Goal: Task Accomplishment & Management: Use online tool/utility

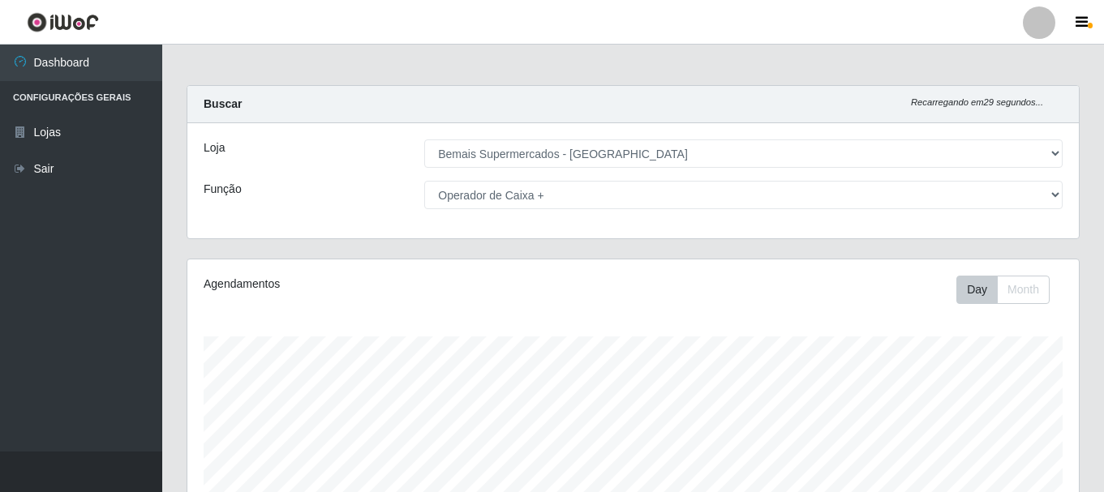
select select "249"
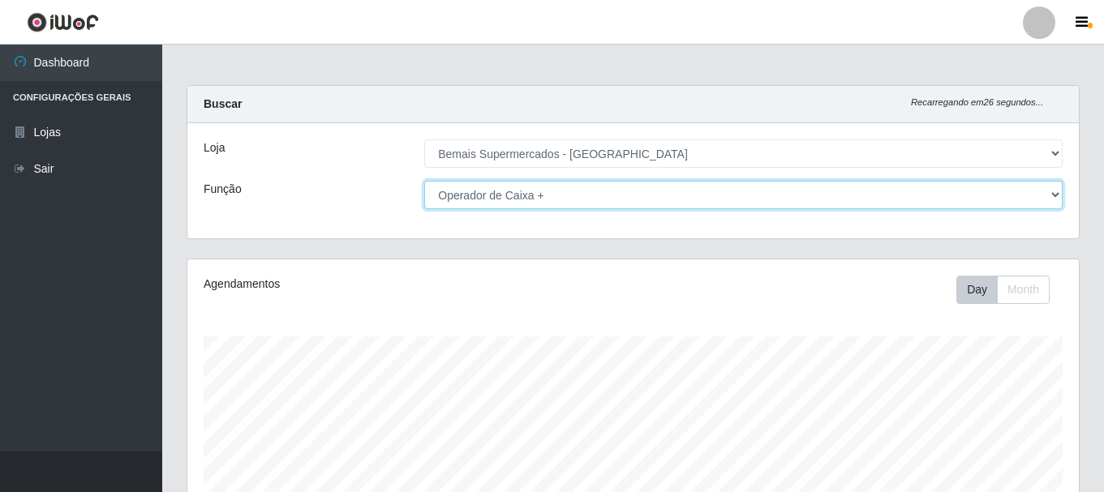
click at [593, 199] on select "[Selecione...] ASG ASG + ASG ++ Auxiliar de Depósito Auxiliar de Depósito + Aux…" at bounding box center [743, 195] width 638 height 28
select select "[Selecione...]"
click at [424, 181] on select "[Selecione...] ASG ASG + ASG ++ Auxiliar de Depósito Auxiliar de Depósito + Aux…" at bounding box center [743, 195] width 638 height 28
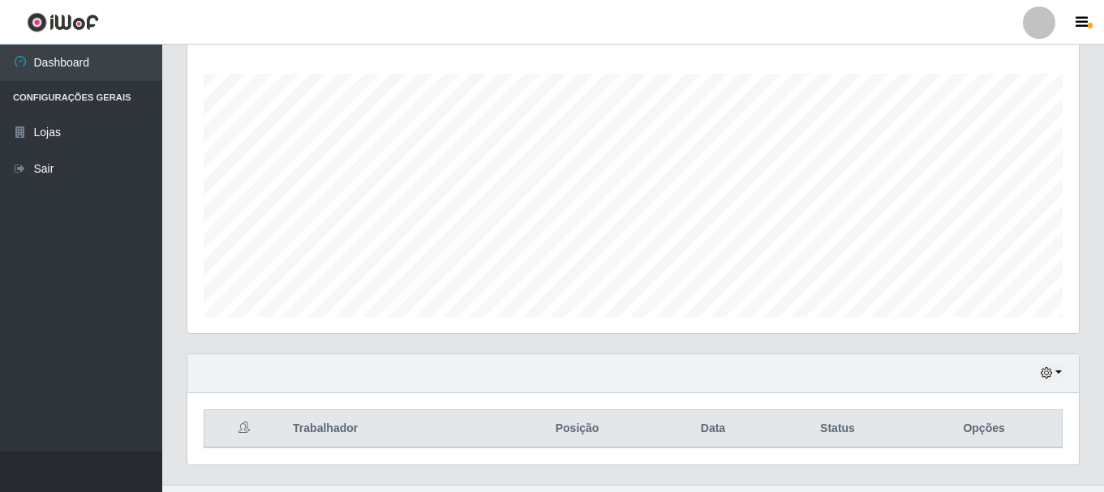
scroll to position [296, 0]
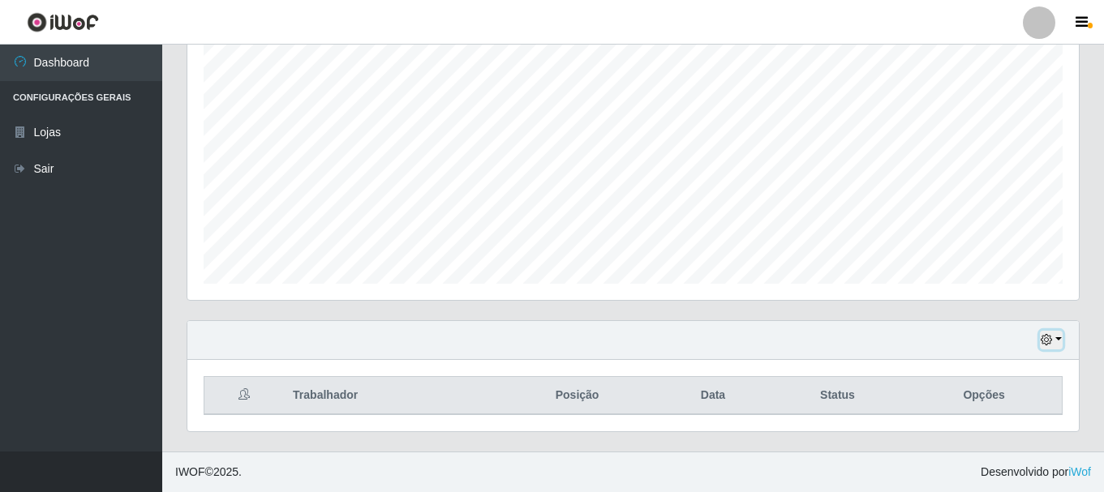
click at [1059, 342] on button "button" at bounding box center [1051, 340] width 23 height 19
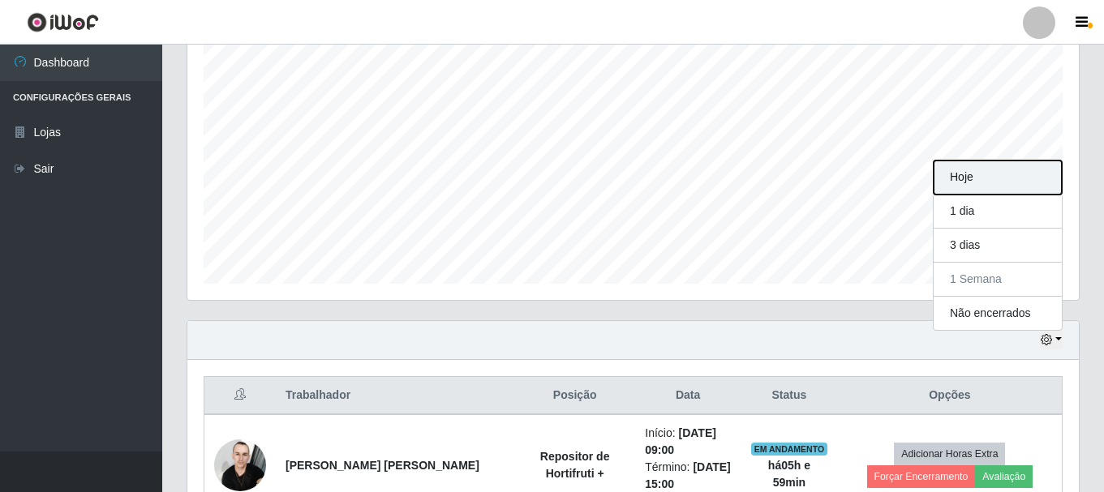
click at [981, 176] on button "Hoje" at bounding box center [998, 178] width 128 height 34
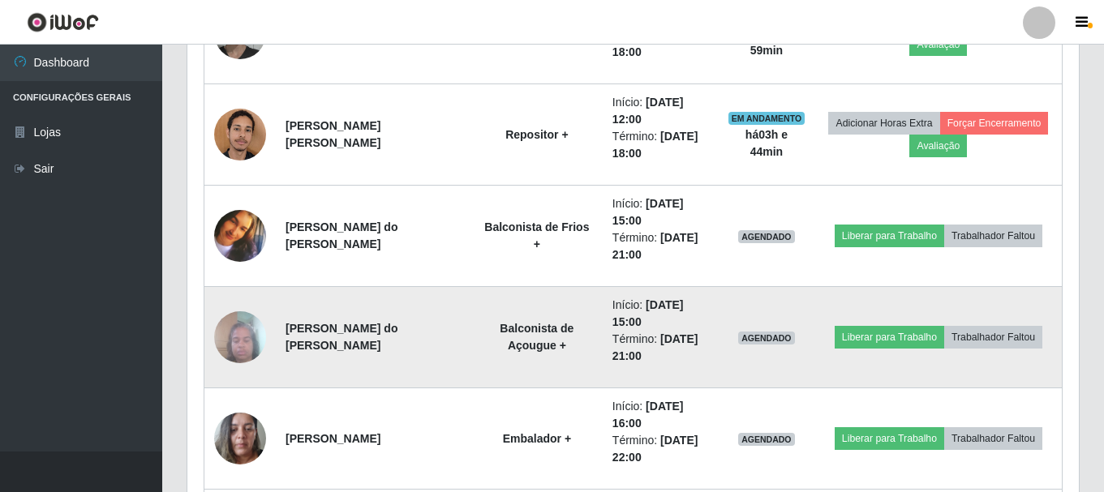
scroll to position [1107, 0]
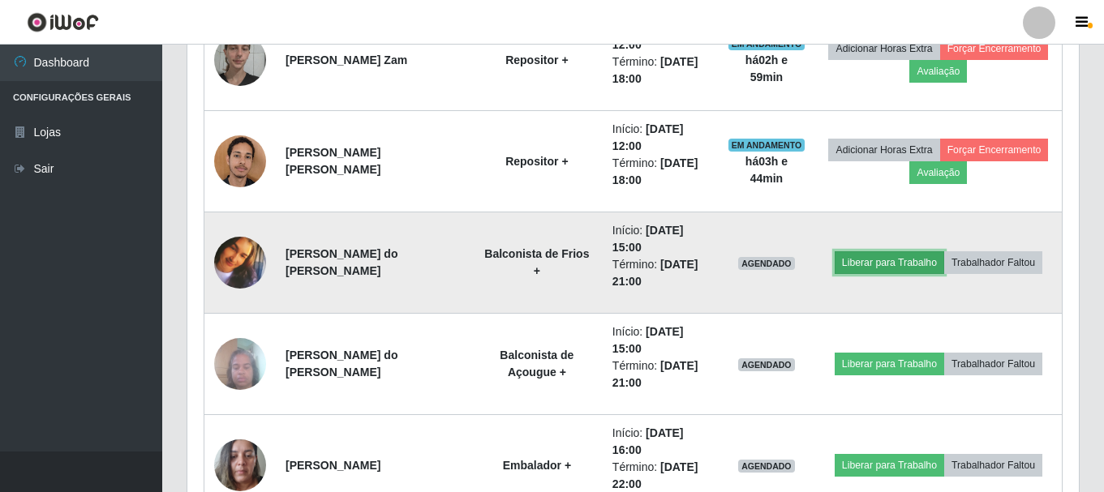
click at [900, 262] on button "Liberar para Trabalho" at bounding box center [890, 262] width 110 height 23
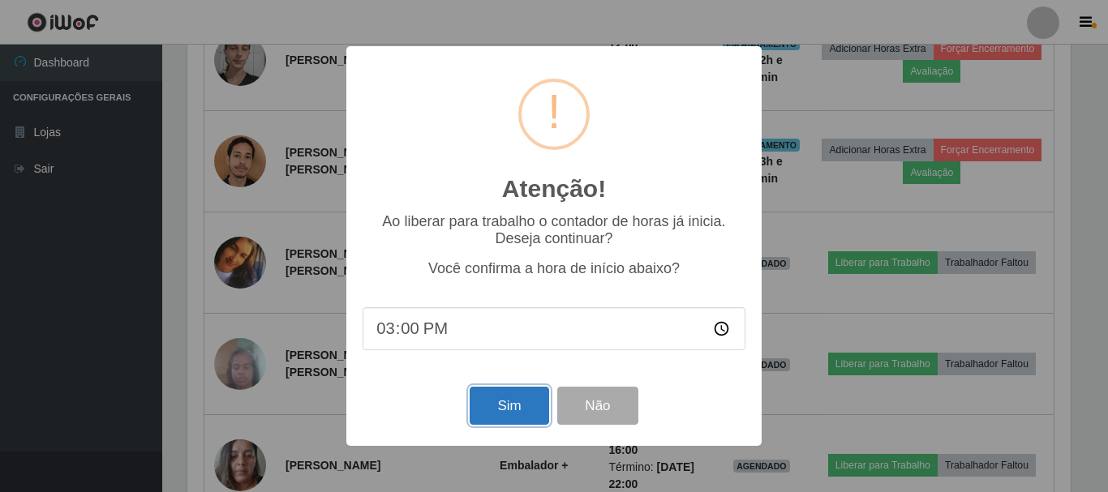
click at [494, 419] on button "Sim" at bounding box center [509, 406] width 79 height 38
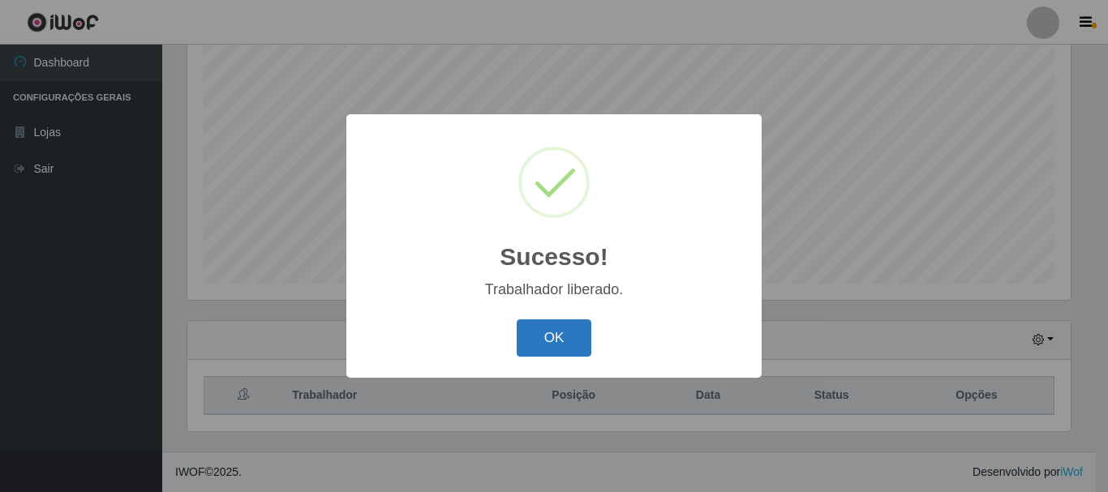
click at [557, 346] on button "OK" at bounding box center [554, 339] width 75 height 38
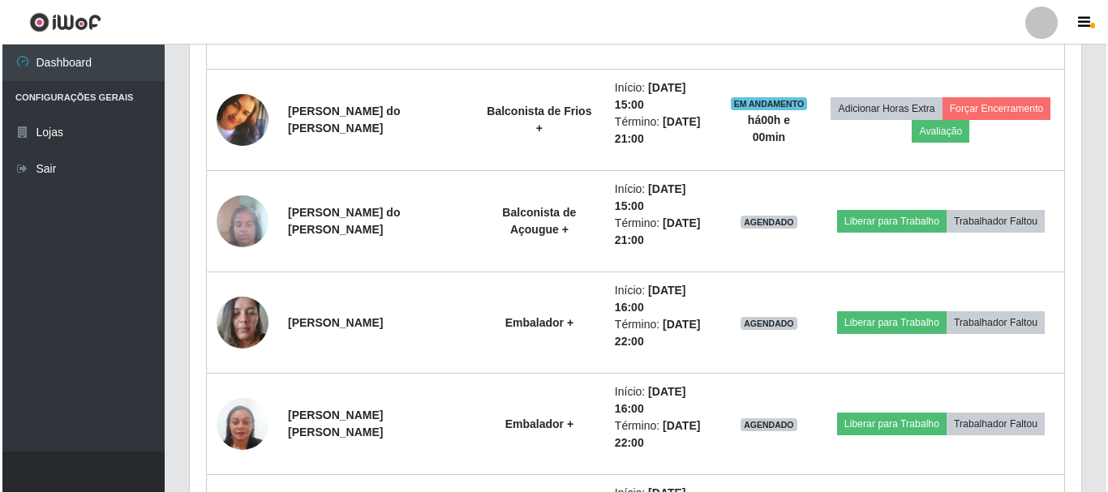
scroll to position [1249, 0]
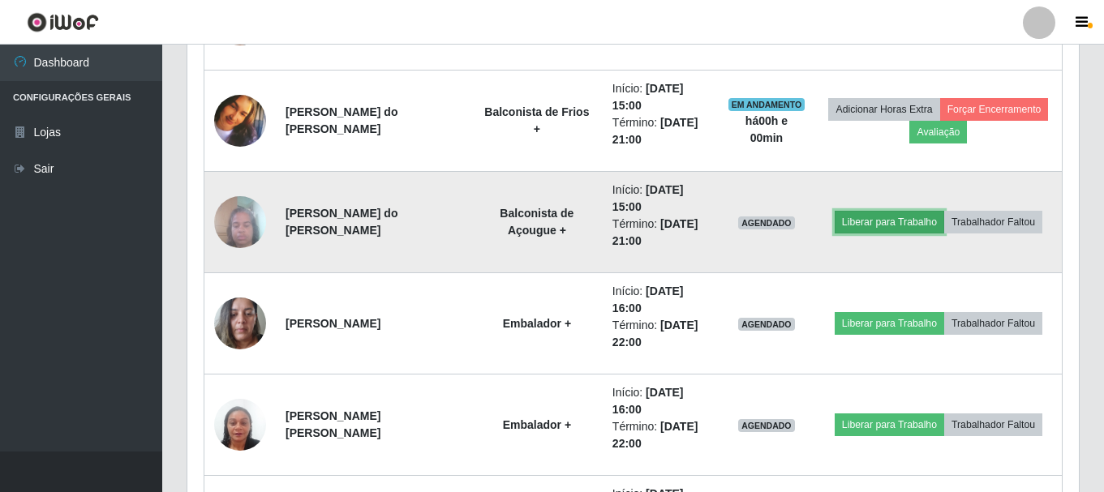
click at [904, 222] on button "Liberar para Trabalho" at bounding box center [890, 222] width 110 height 23
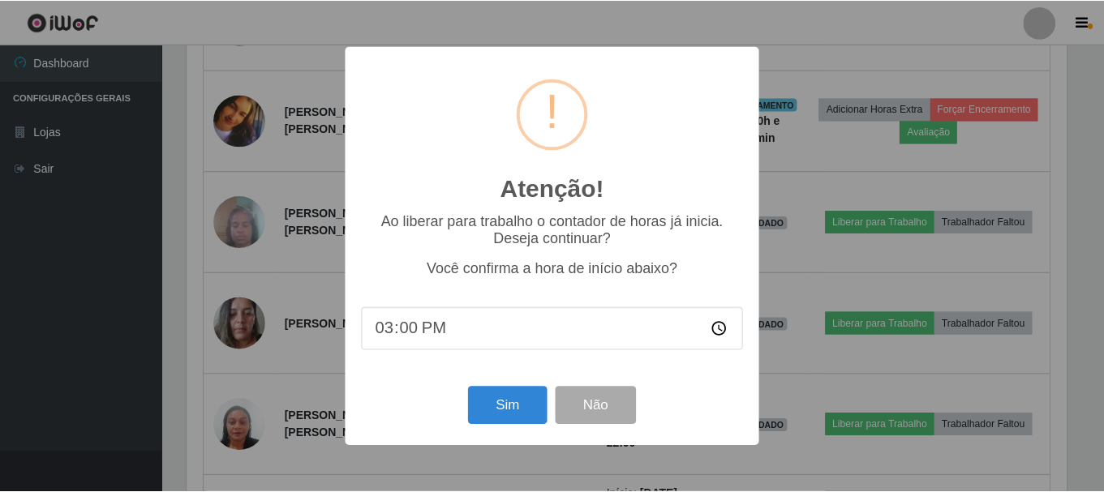
scroll to position [337, 883]
click at [499, 395] on button "Sim" at bounding box center [509, 406] width 79 height 38
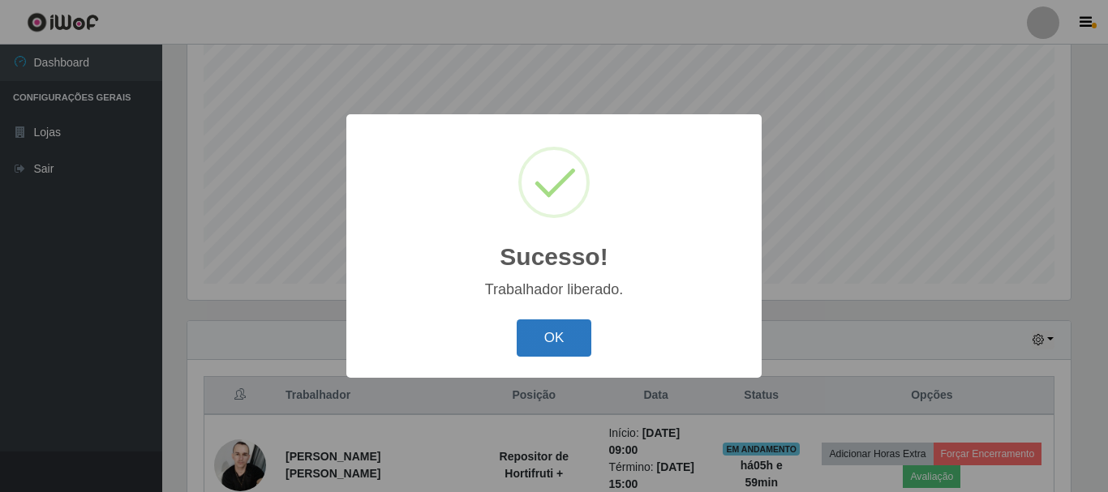
click at [548, 341] on button "OK" at bounding box center [554, 339] width 75 height 38
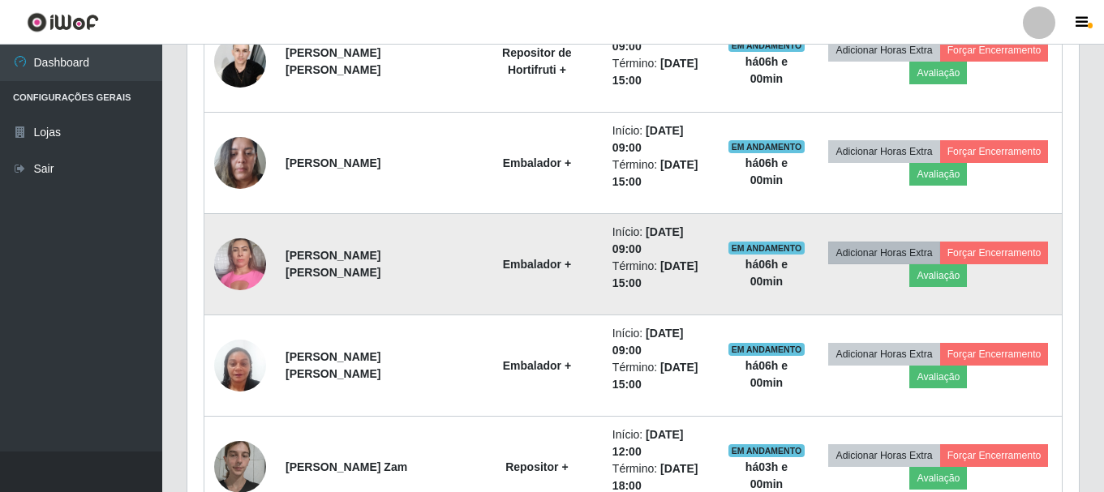
scroll to position [702, 0]
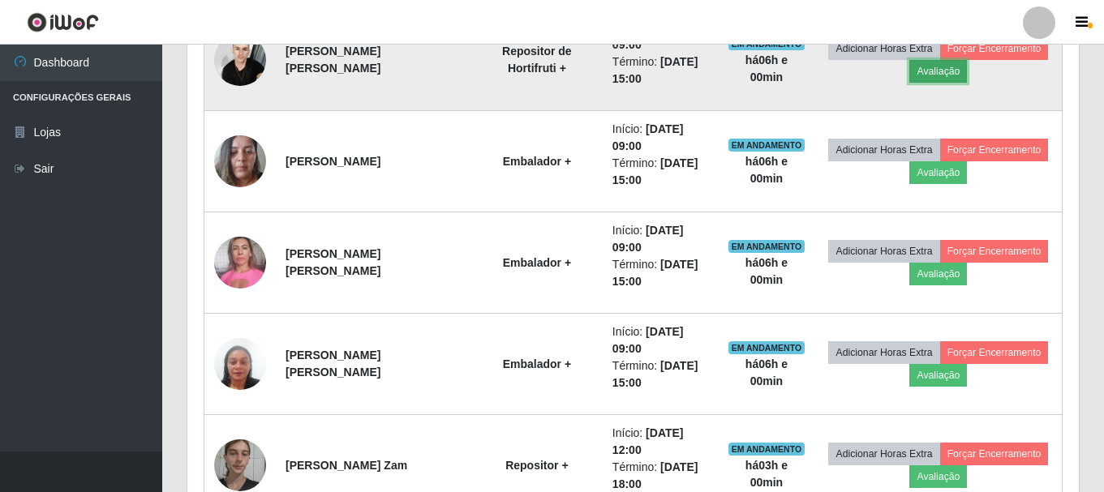
click at [947, 72] on button "Avaliação" at bounding box center [938, 71] width 58 height 23
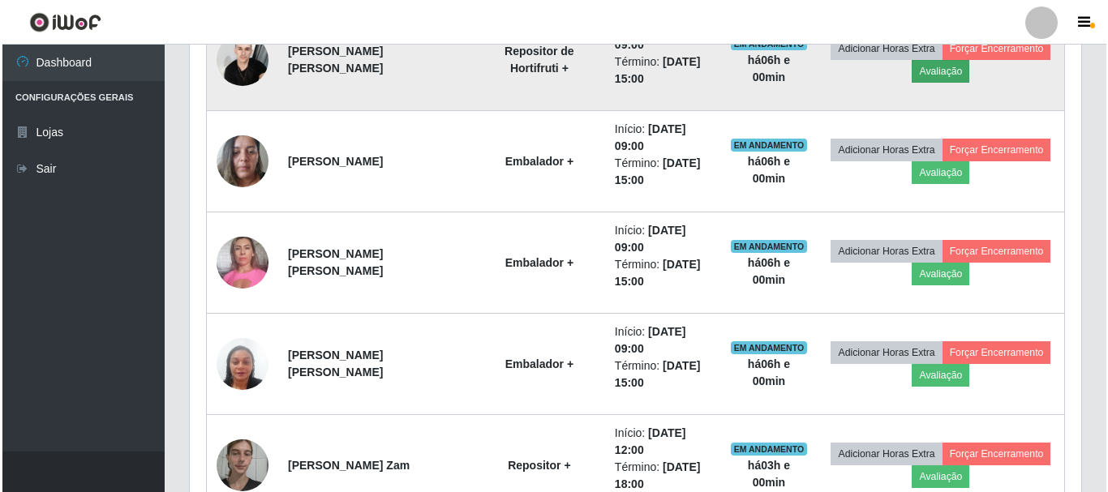
scroll to position [0, 0]
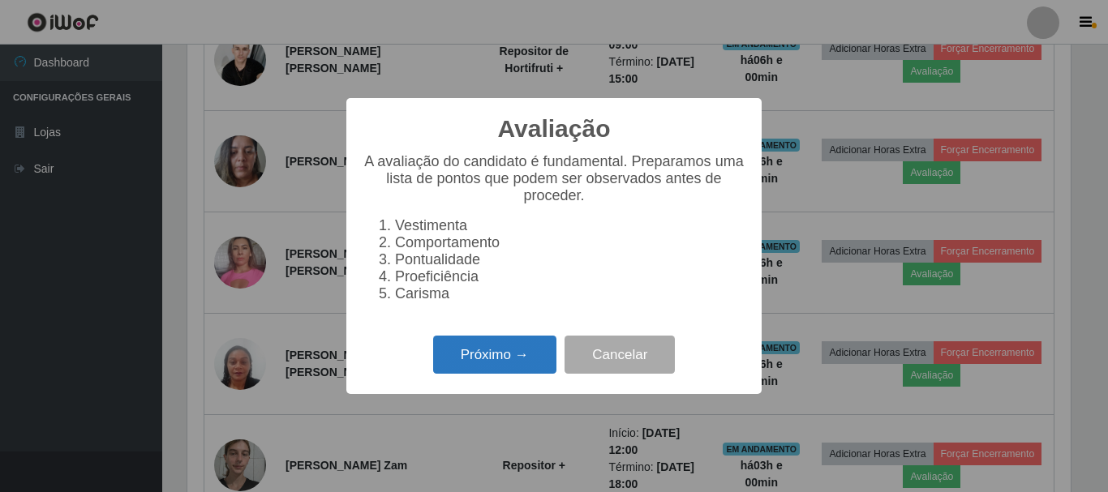
click at [496, 367] on button "Próximo →" at bounding box center [494, 355] width 123 height 38
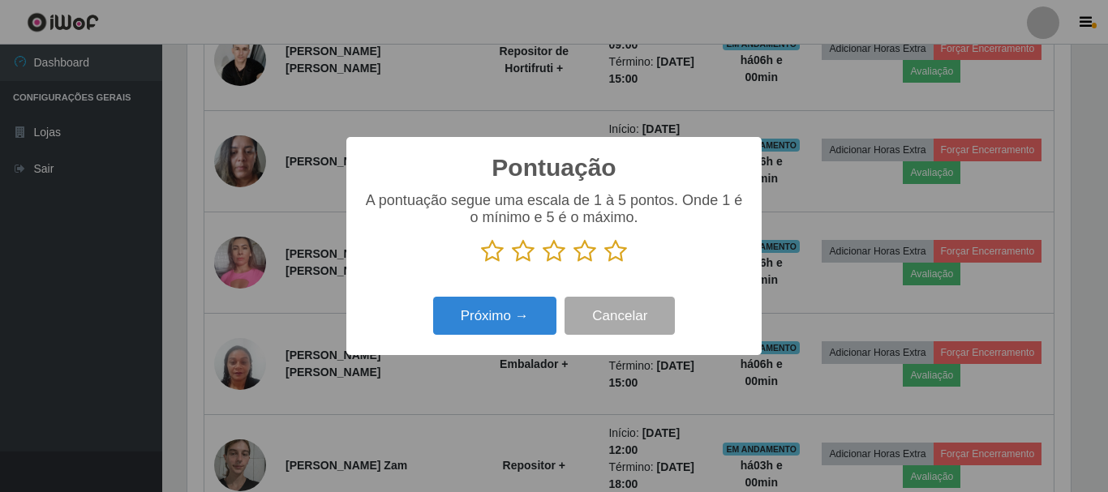
drag, startPoint x: 614, startPoint y: 243, endPoint x: 556, endPoint y: 289, distance: 74.0
click at [612, 243] on icon at bounding box center [615, 251] width 23 height 24
click at [604, 264] on input "radio" at bounding box center [604, 264] width 0 height 0
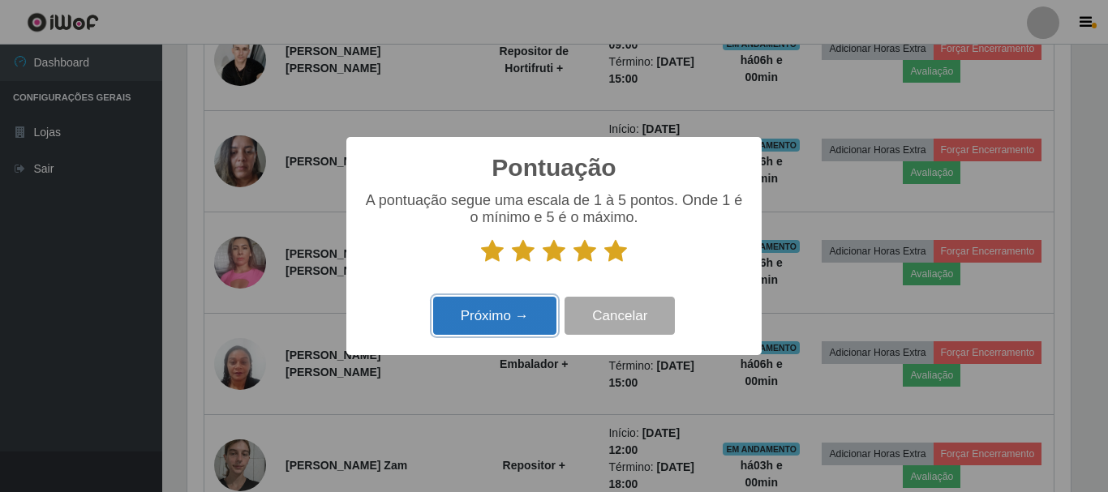
click at [534, 322] on button "Próximo →" at bounding box center [494, 316] width 123 height 38
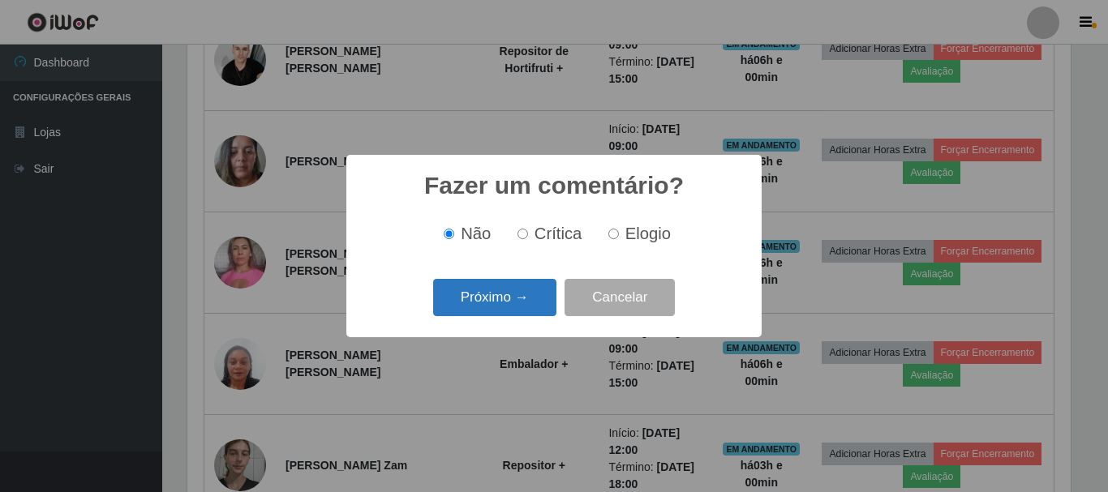
drag, startPoint x: 534, startPoint y: 322, endPoint x: 529, endPoint y: 304, distance: 18.5
click at [529, 304] on button "Próximo →" at bounding box center [494, 298] width 123 height 38
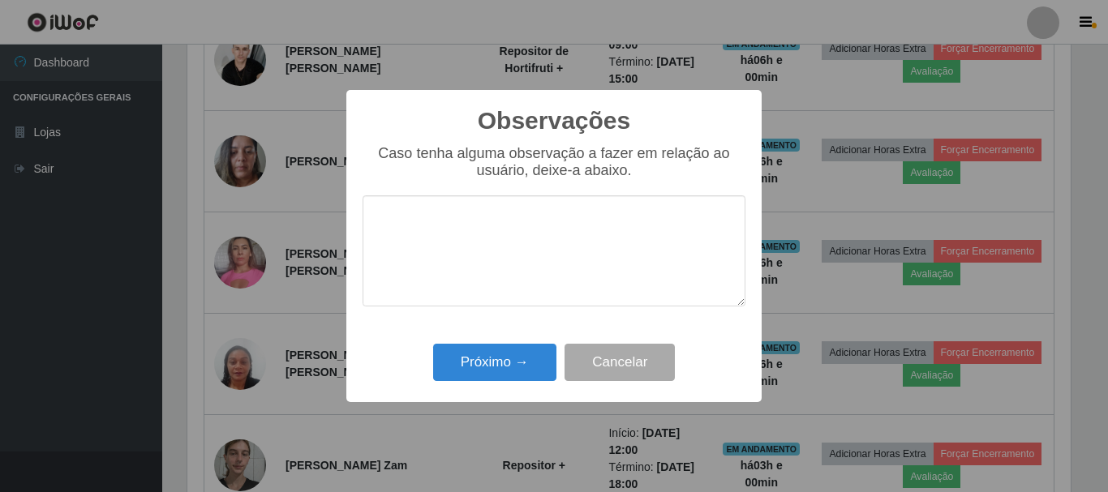
drag, startPoint x: 523, startPoint y: 294, endPoint x: 500, endPoint y: 363, distance: 73.4
click at [522, 299] on textarea at bounding box center [554, 250] width 383 height 111
click at [505, 363] on button "Próximo →" at bounding box center [494, 363] width 123 height 38
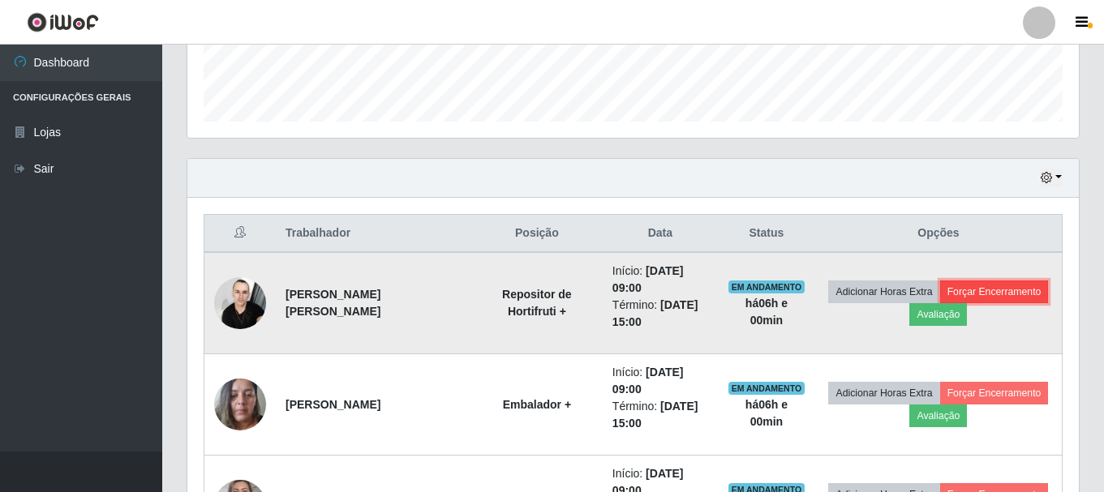
click at [990, 290] on button "Forçar Encerramento" at bounding box center [994, 292] width 109 height 23
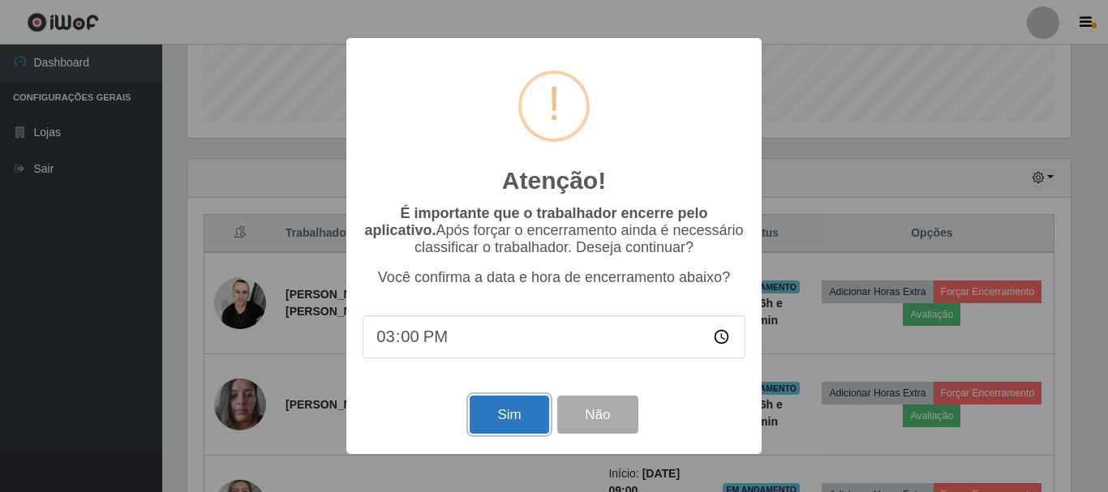
click at [504, 418] on button "Sim" at bounding box center [509, 415] width 79 height 38
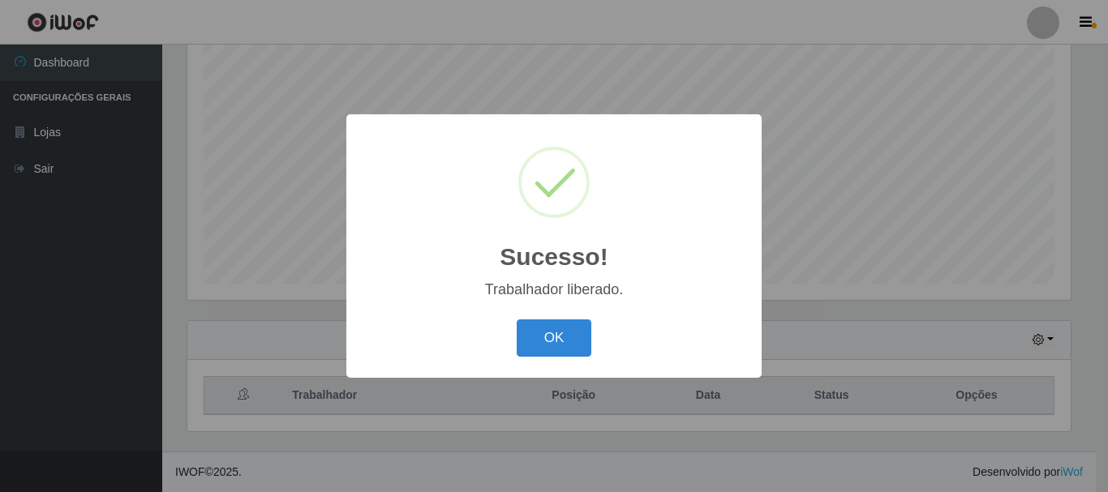
click at [517, 320] on button "OK" at bounding box center [554, 339] width 75 height 38
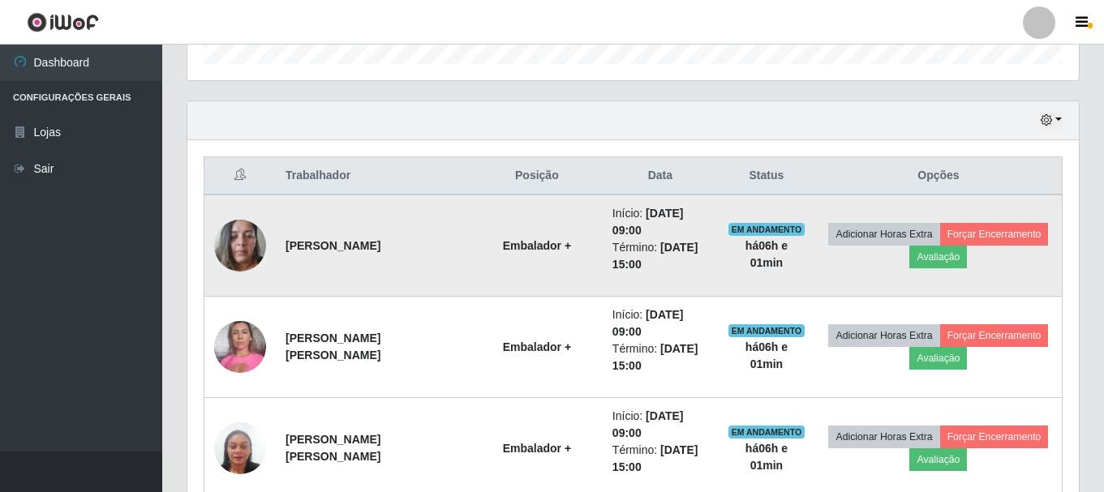
scroll to position [539, 0]
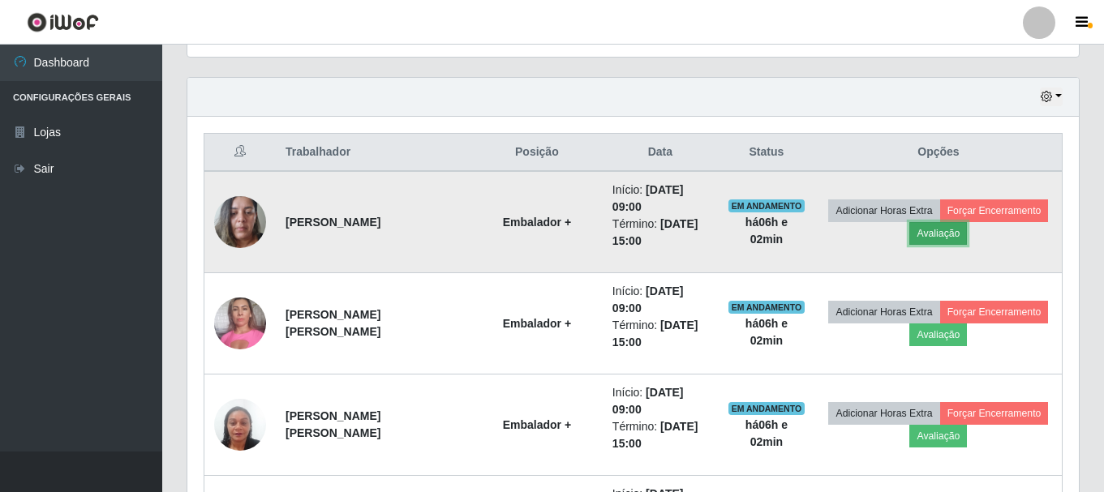
click at [930, 233] on button "Avaliação" at bounding box center [938, 233] width 58 height 23
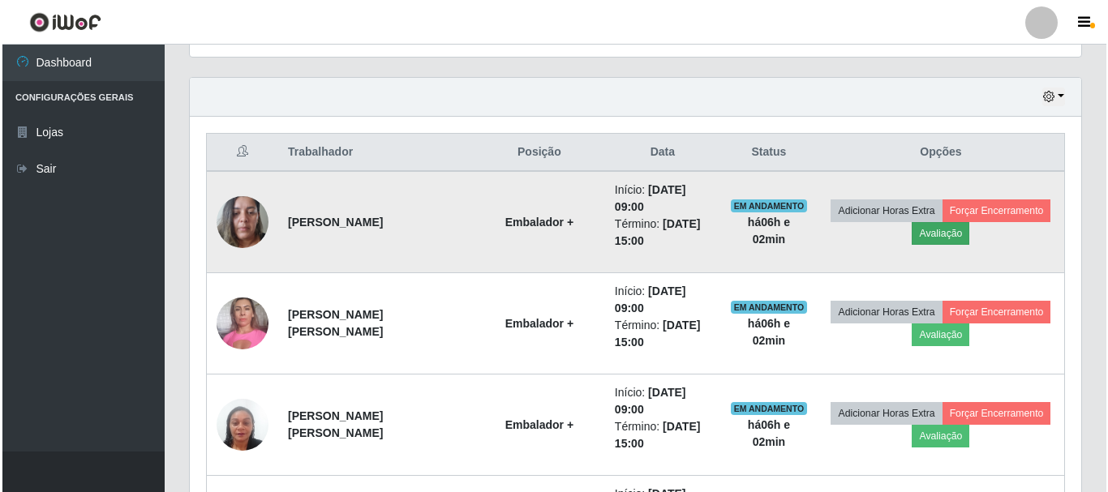
scroll to position [337, 883]
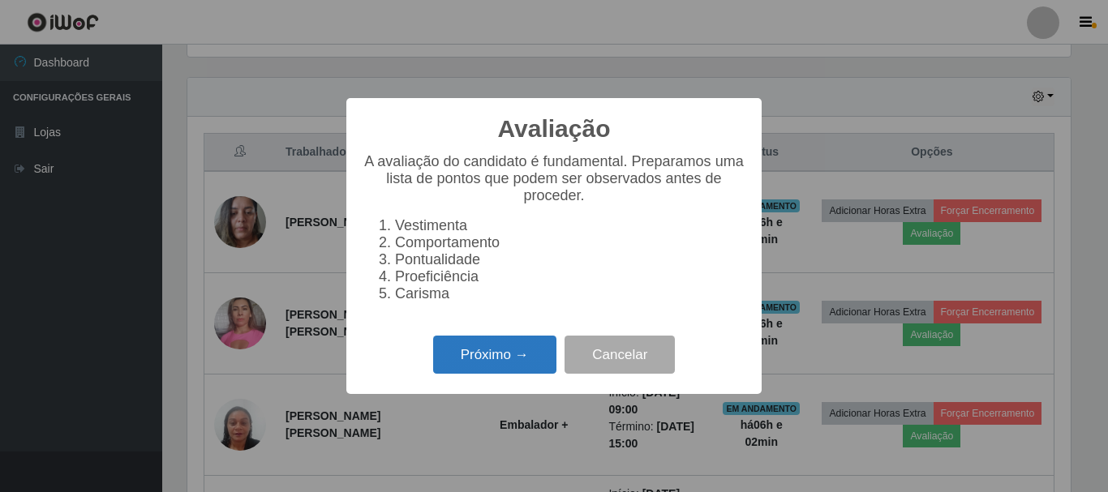
click at [503, 372] on button "Próximo →" at bounding box center [494, 355] width 123 height 38
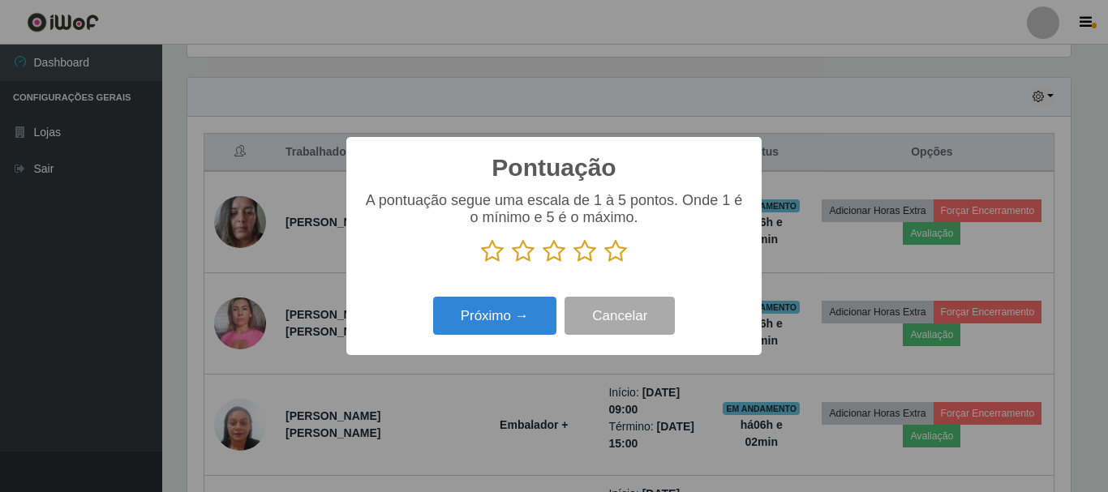
click at [608, 253] on icon at bounding box center [615, 251] width 23 height 24
click at [604, 264] on input "radio" at bounding box center [604, 264] width 0 height 0
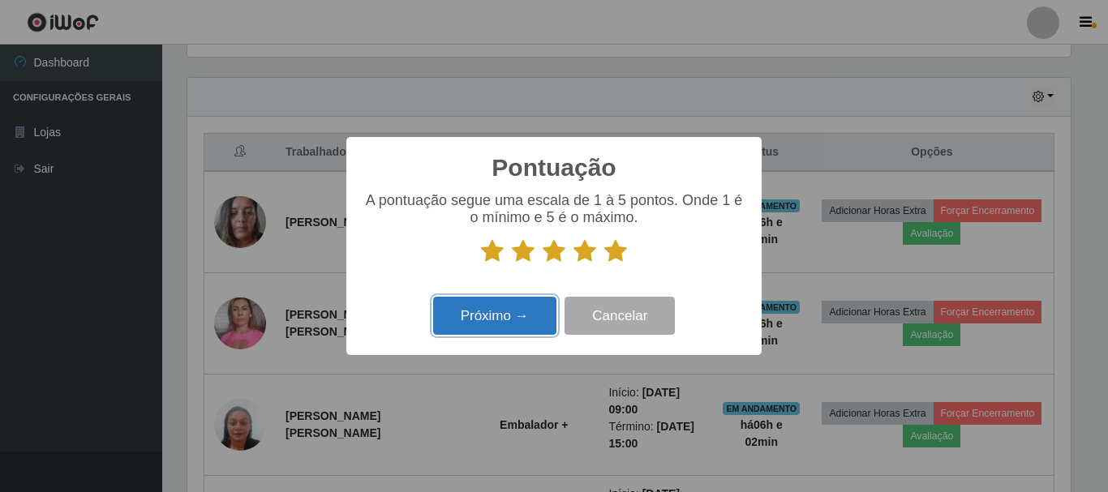
click at [519, 309] on button "Próximo →" at bounding box center [494, 316] width 123 height 38
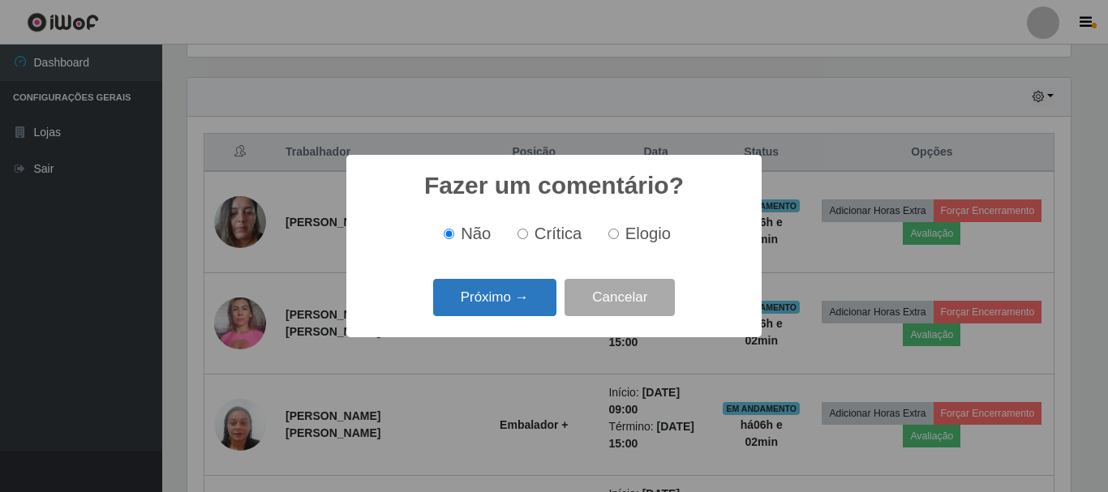
click at [513, 304] on button "Próximo →" at bounding box center [494, 298] width 123 height 38
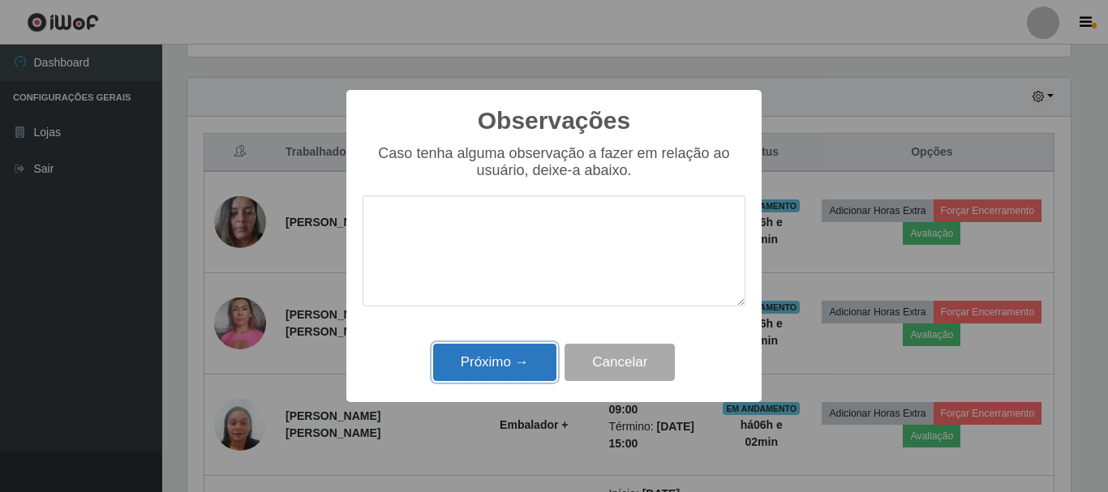
click at [494, 359] on button "Próximo →" at bounding box center [494, 363] width 123 height 38
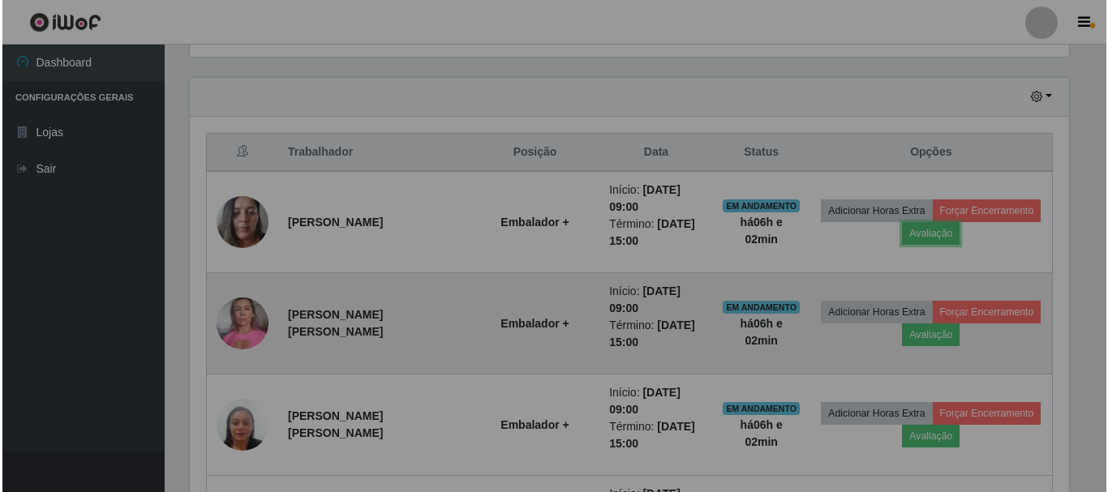
scroll to position [337, 891]
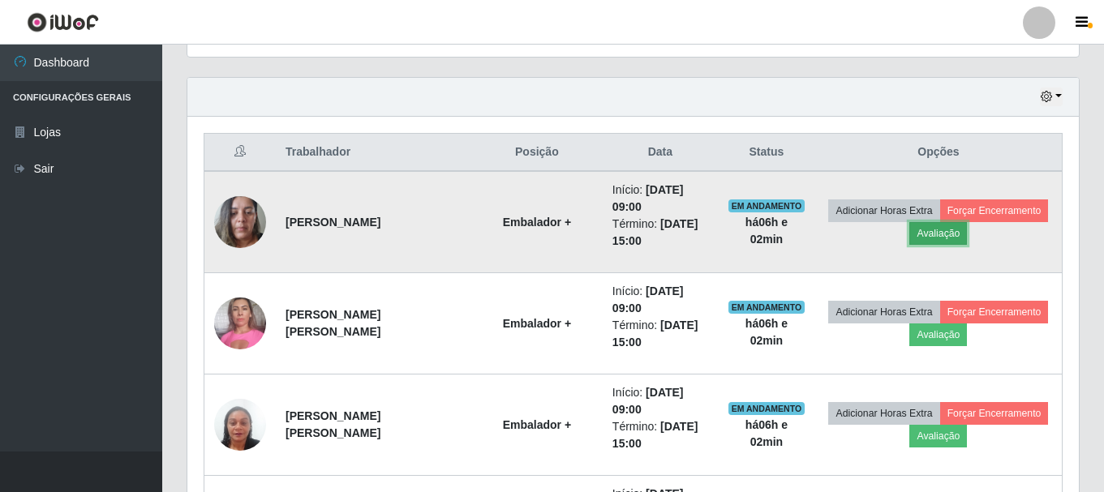
click at [941, 240] on button "Avaliação" at bounding box center [938, 233] width 58 height 23
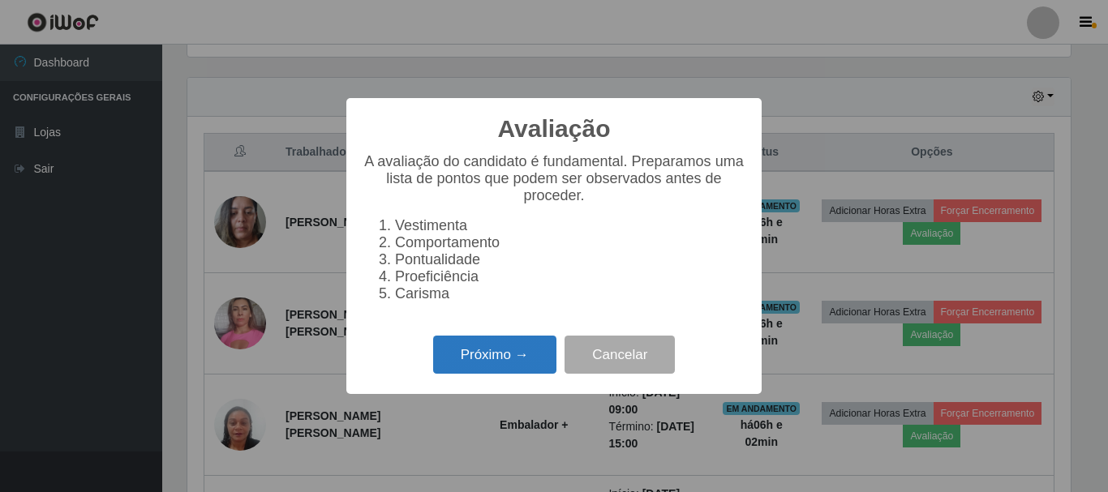
click at [470, 367] on button "Próximo →" at bounding box center [494, 355] width 123 height 38
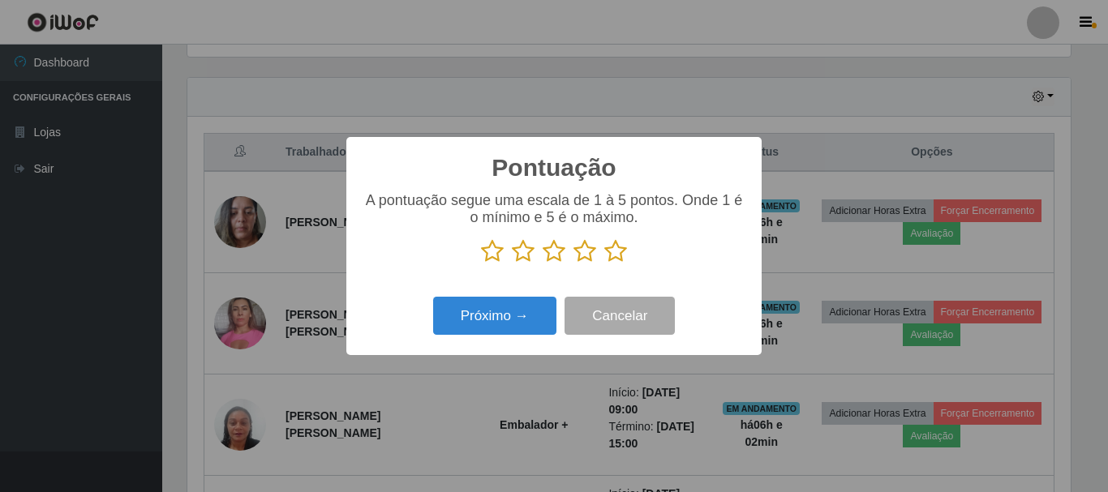
click at [612, 255] on icon at bounding box center [615, 251] width 23 height 24
click at [604, 264] on input "radio" at bounding box center [604, 264] width 0 height 0
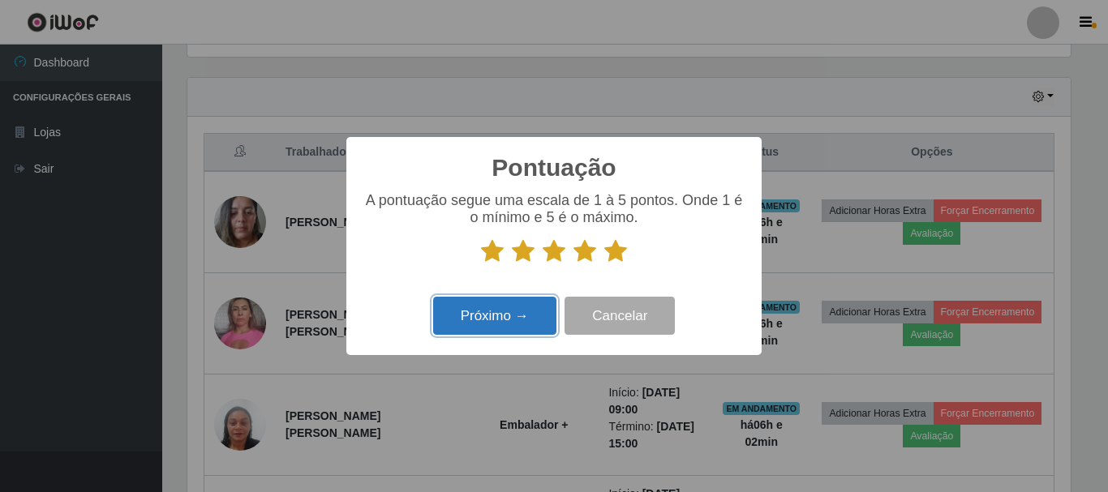
click at [495, 305] on button "Próximo →" at bounding box center [494, 316] width 123 height 38
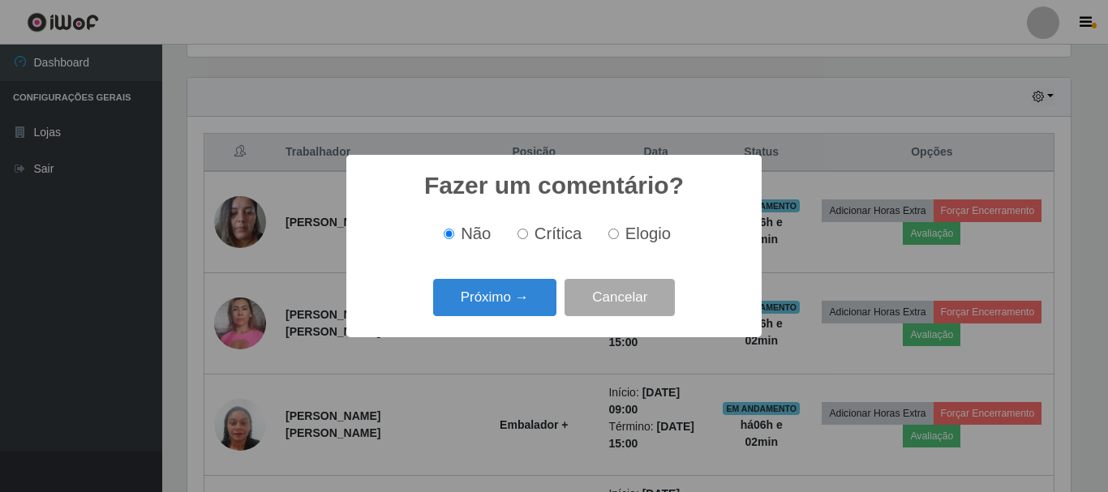
click at [496, 303] on button "Próximo →" at bounding box center [494, 298] width 123 height 38
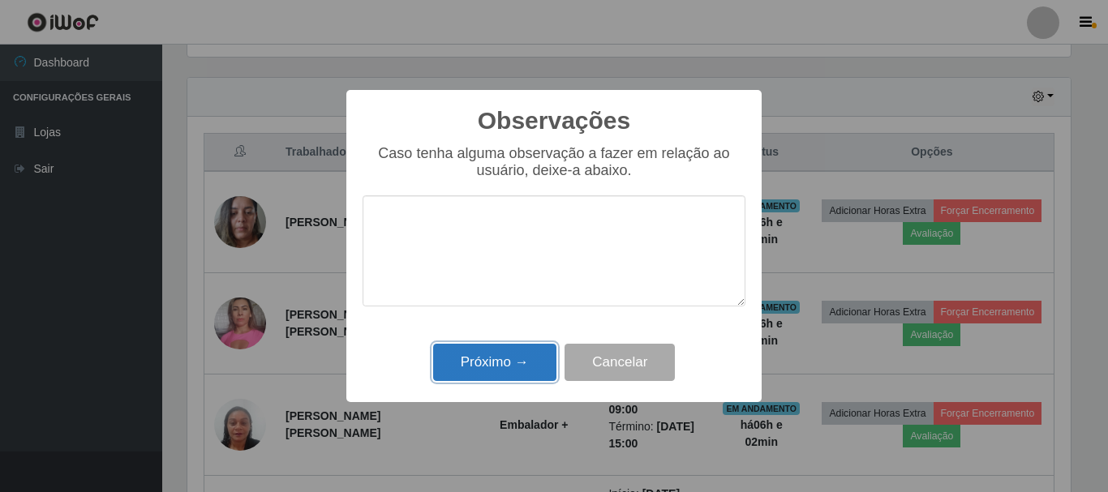
click at [480, 370] on button "Próximo →" at bounding box center [494, 363] width 123 height 38
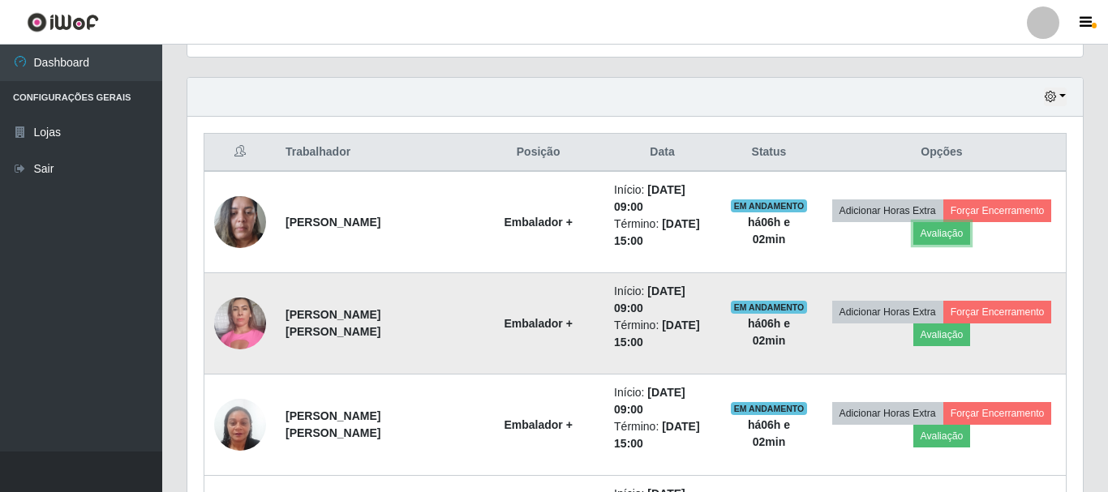
scroll to position [337, 891]
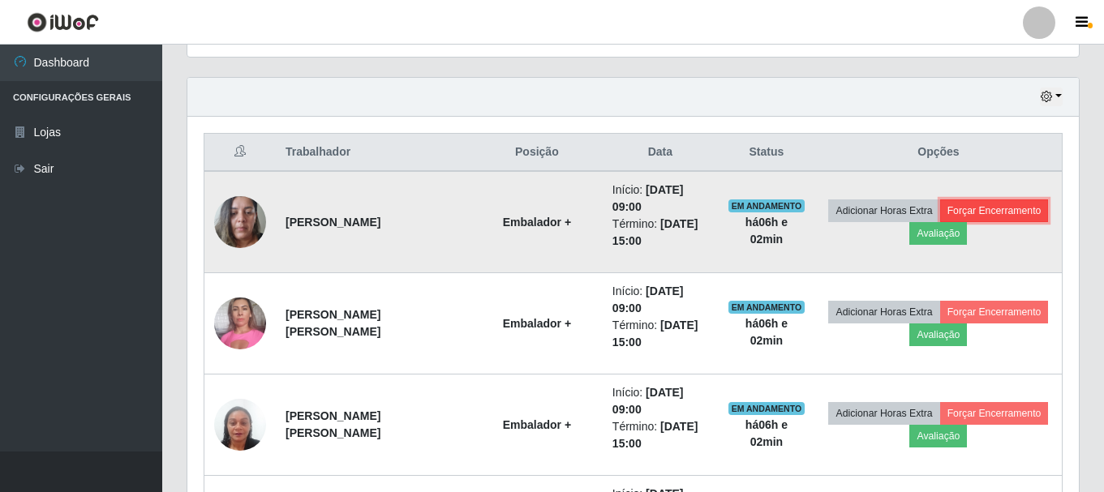
click at [989, 204] on button "Forçar Encerramento" at bounding box center [994, 211] width 109 height 23
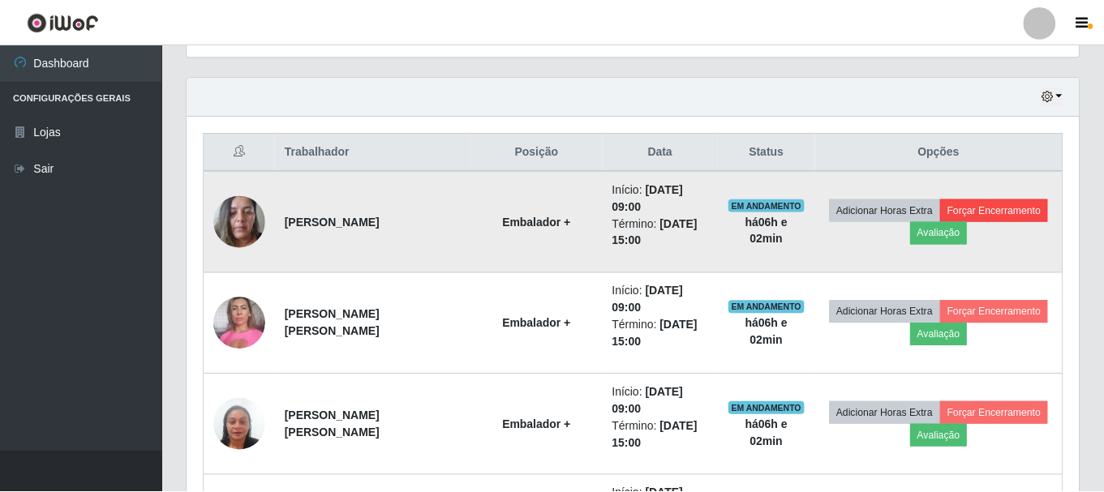
scroll to position [337, 883]
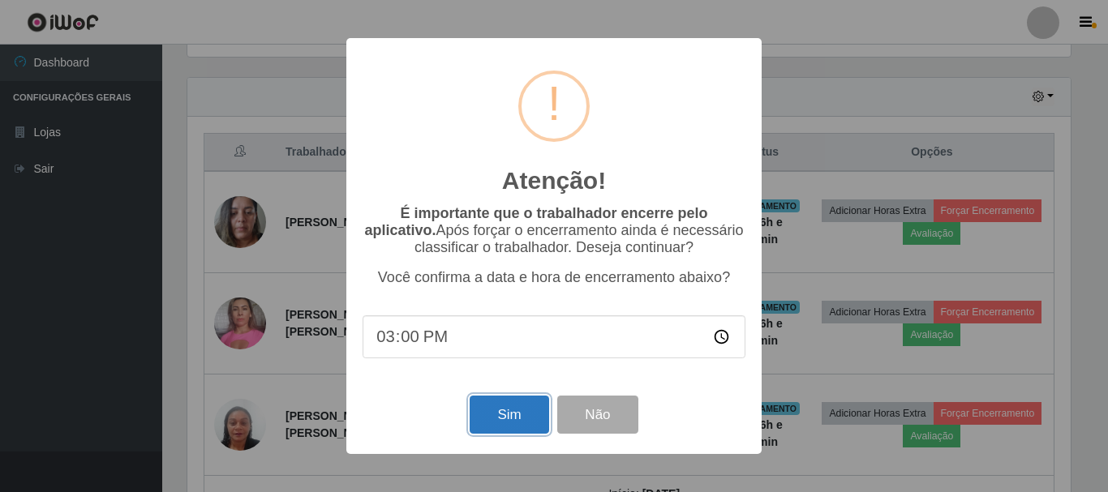
click at [487, 424] on button "Sim" at bounding box center [509, 415] width 79 height 38
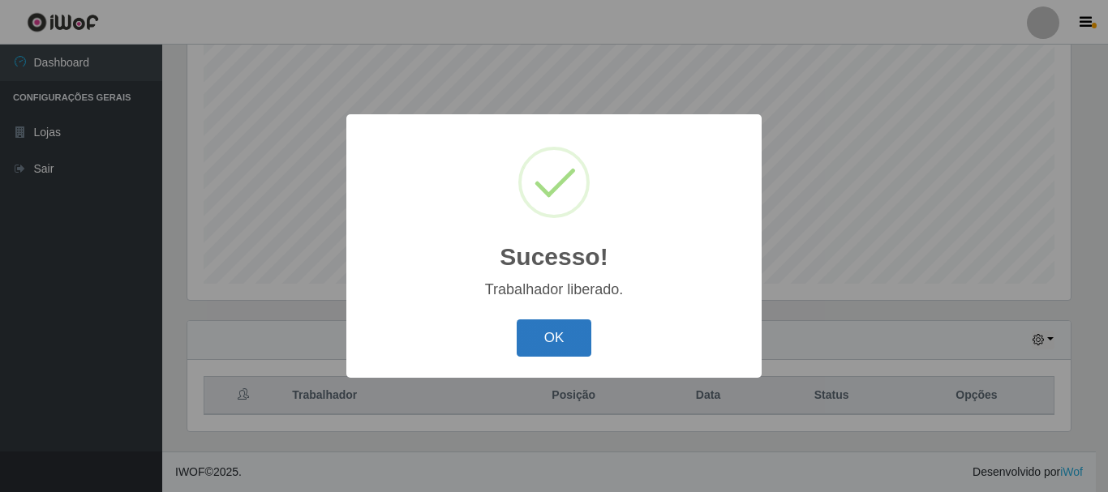
click at [533, 356] on button "OK" at bounding box center [554, 339] width 75 height 38
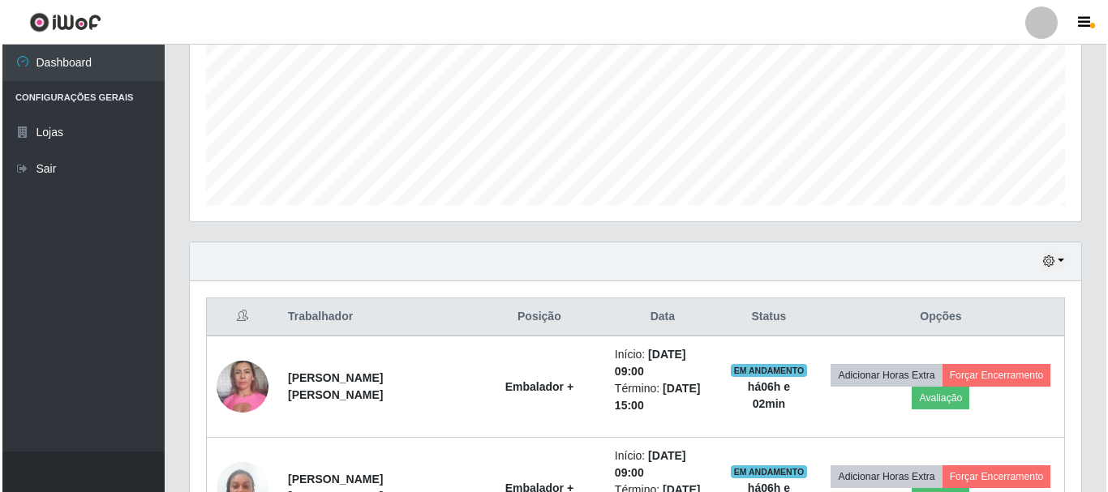
scroll to position [539, 0]
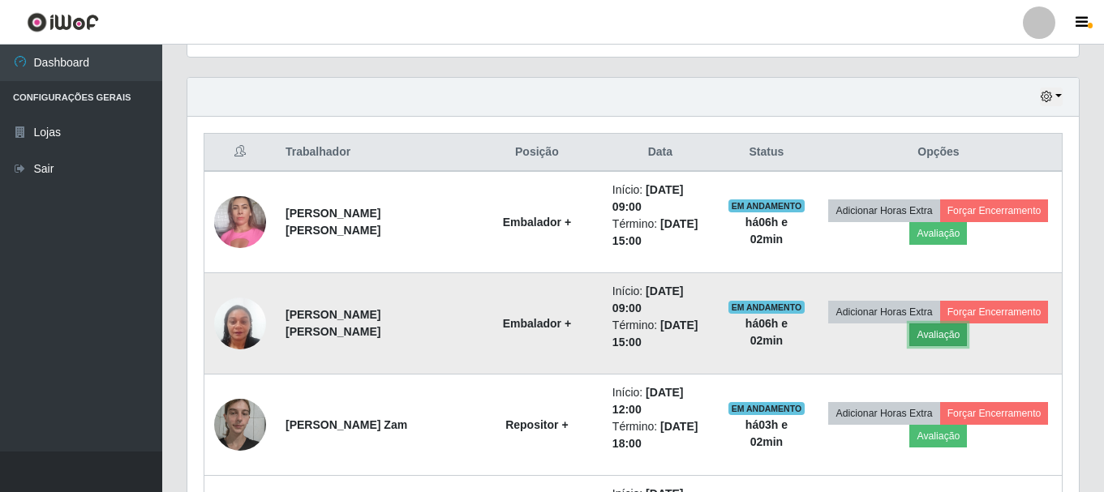
click at [943, 340] on button "Avaliação" at bounding box center [938, 335] width 58 height 23
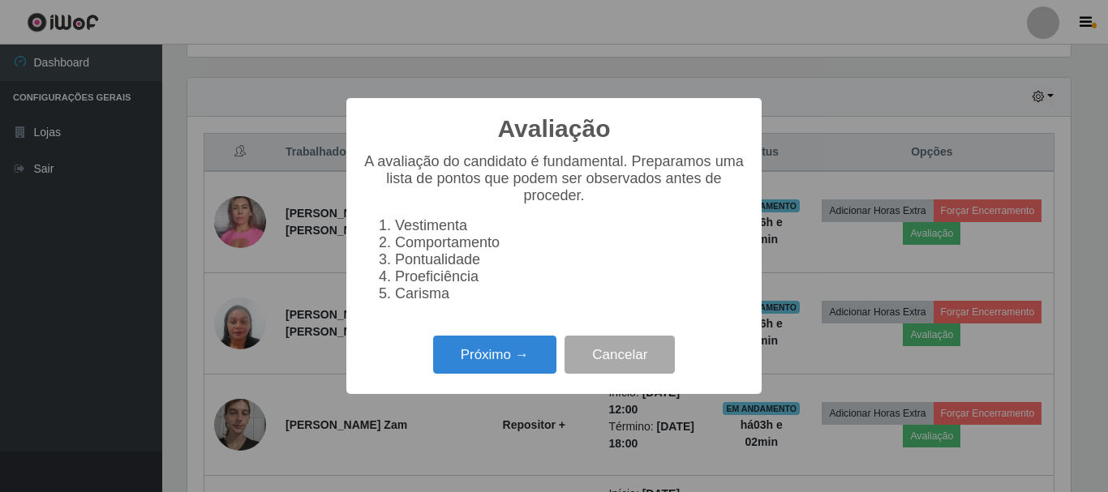
scroll to position [337, 883]
click at [468, 356] on button "Próximo →" at bounding box center [494, 355] width 123 height 38
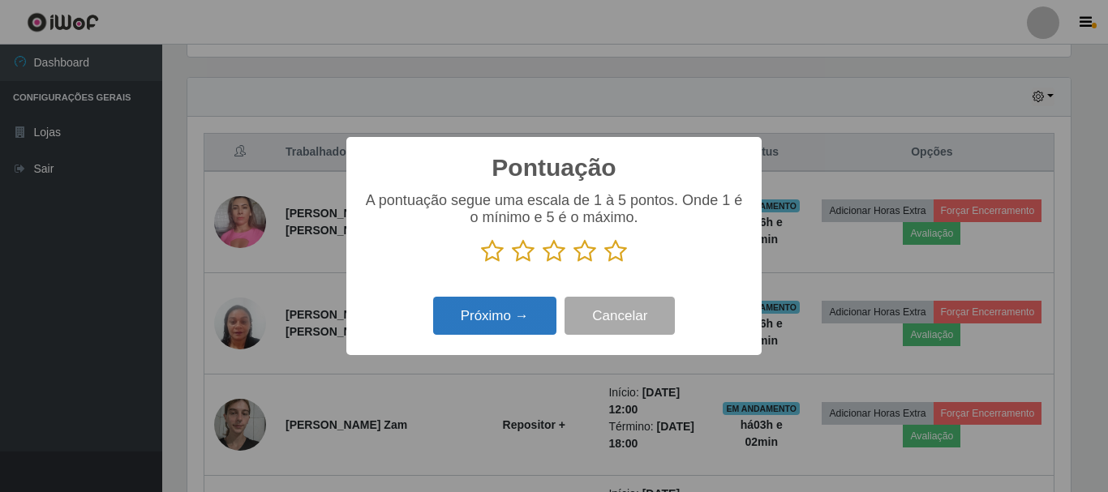
scroll to position [810807, 810261]
click at [612, 250] on icon at bounding box center [615, 251] width 23 height 24
click at [604, 264] on input "radio" at bounding box center [604, 264] width 0 height 0
click at [539, 315] on button "Próximo →" at bounding box center [494, 316] width 123 height 38
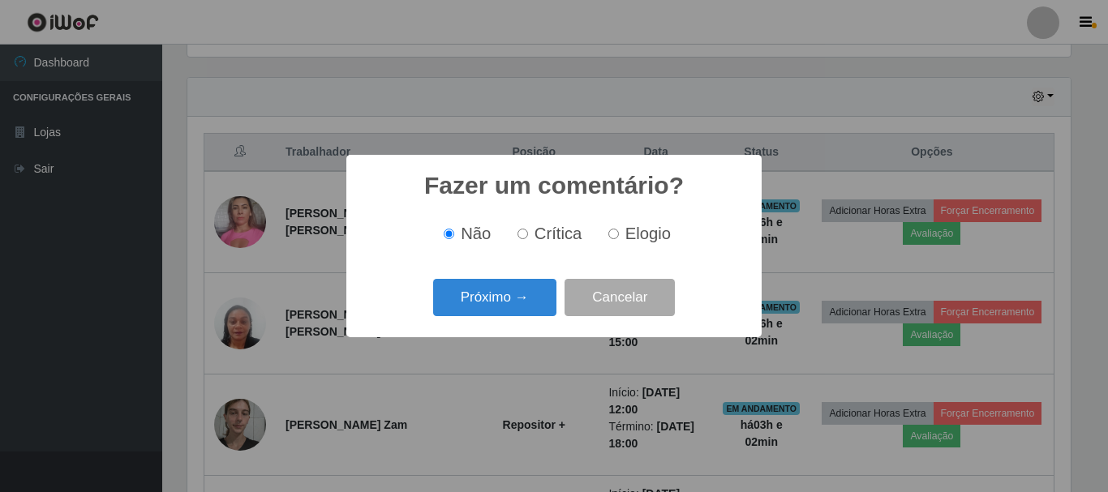
click at [538, 311] on button "Próximo →" at bounding box center [494, 298] width 123 height 38
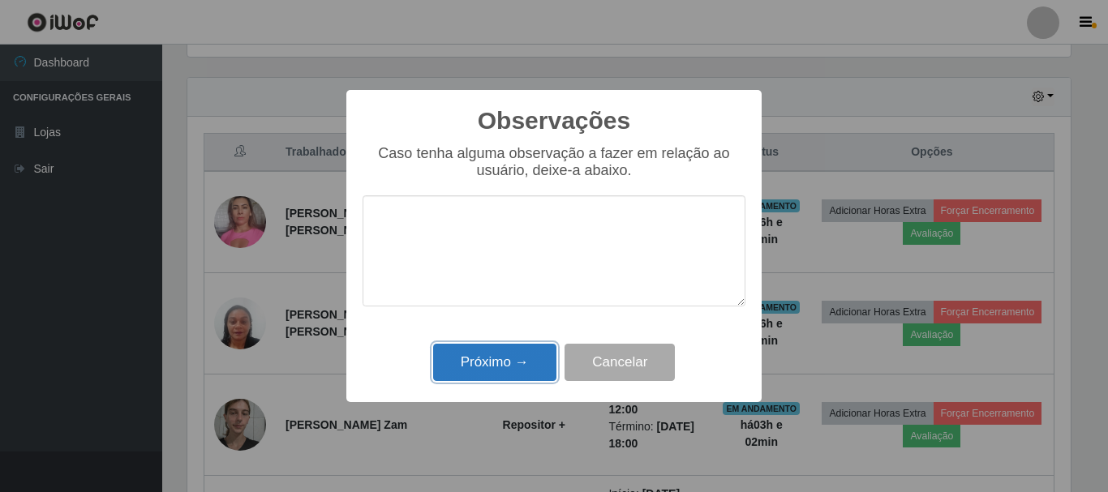
click at [519, 372] on button "Próximo →" at bounding box center [494, 363] width 123 height 38
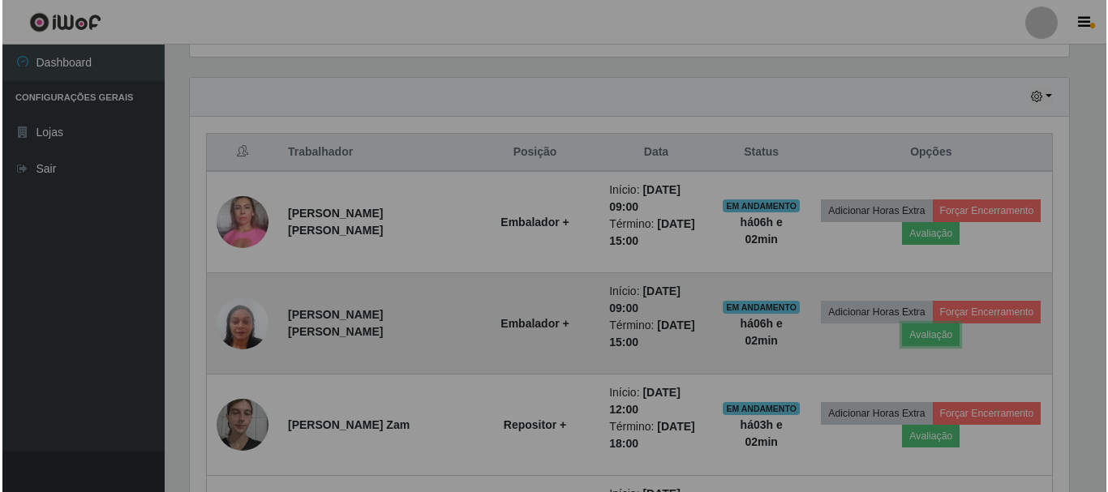
scroll to position [337, 891]
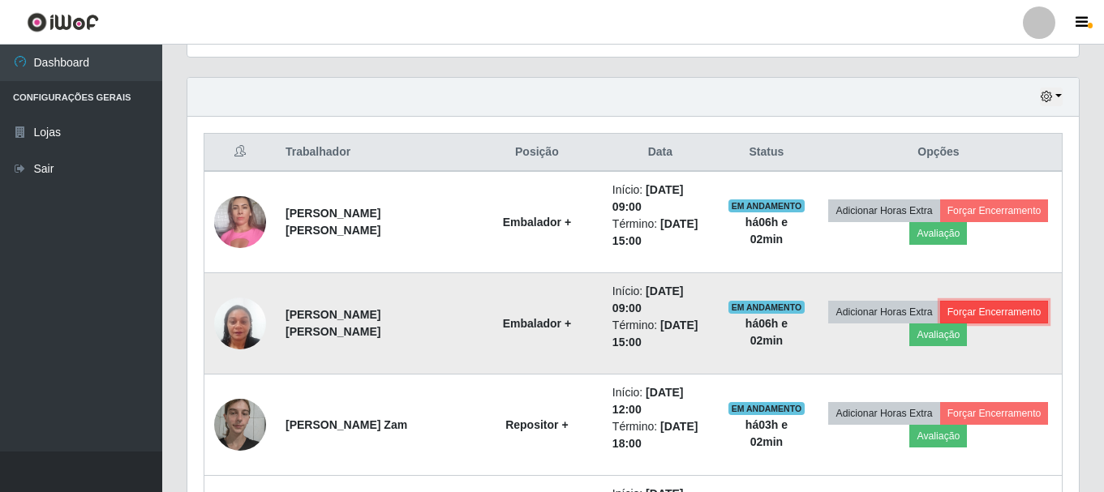
click at [1018, 306] on button "Forçar Encerramento" at bounding box center [994, 312] width 109 height 23
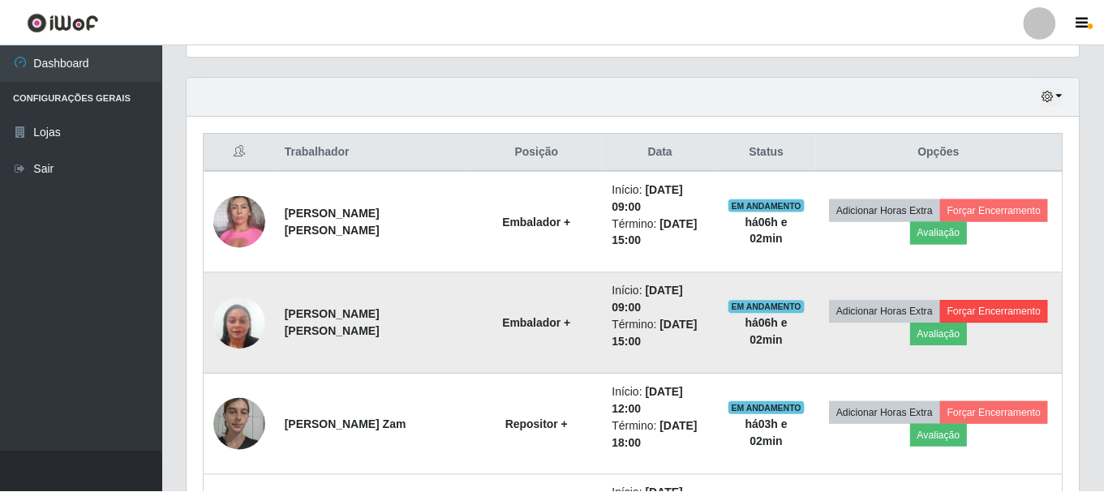
scroll to position [337, 883]
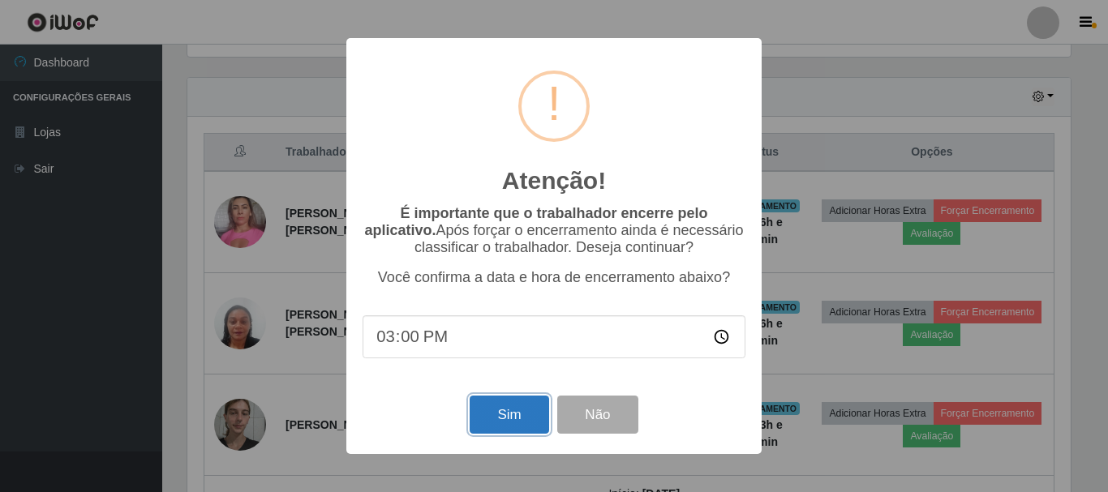
click at [470, 424] on button "Sim" at bounding box center [509, 415] width 79 height 38
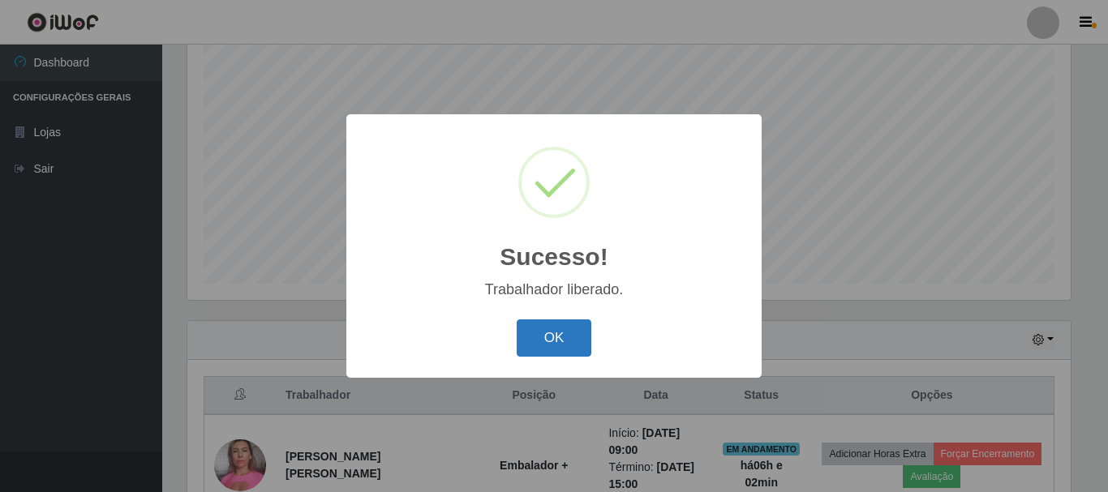
click at [572, 325] on button "OK" at bounding box center [554, 339] width 75 height 38
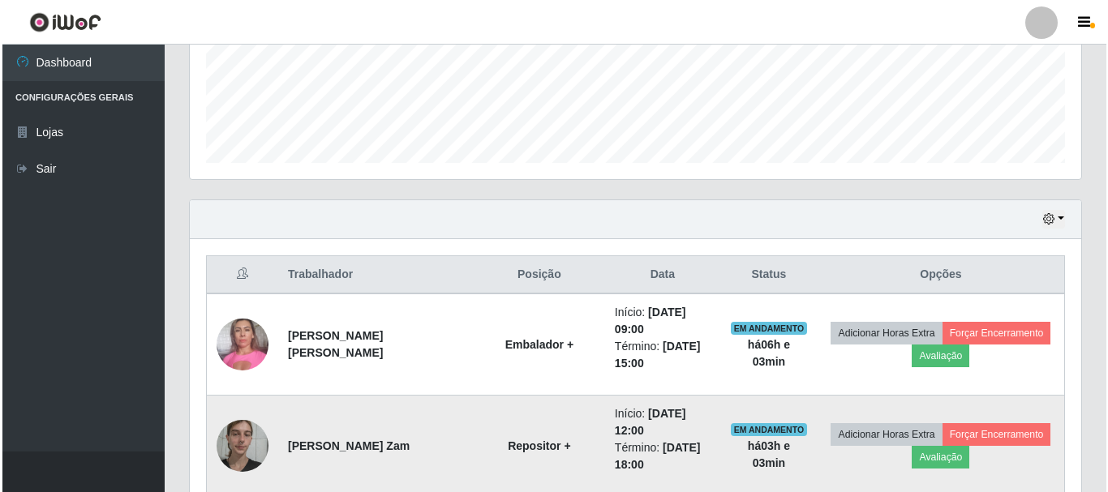
scroll to position [539, 0]
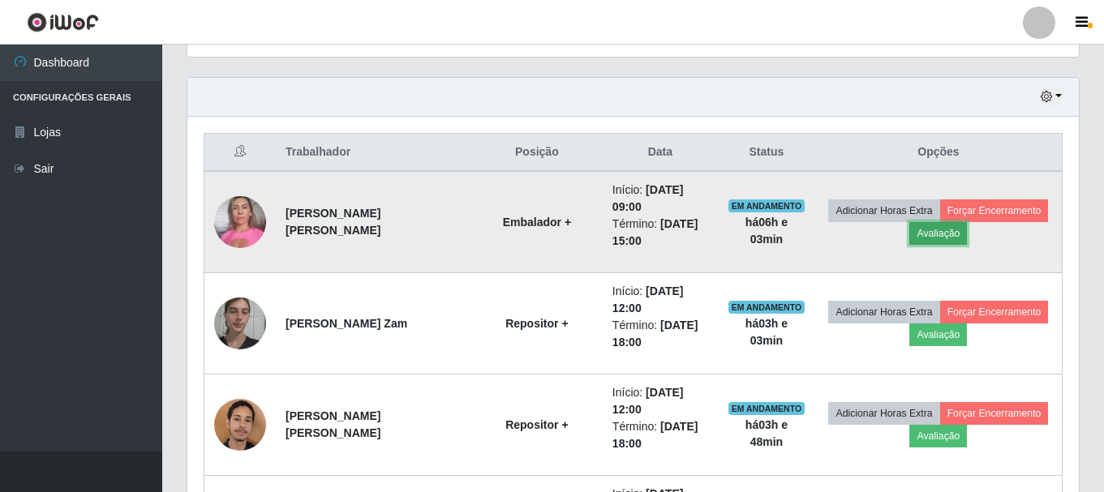
click at [921, 238] on button "Avaliação" at bounding box center [938, 233] width 58 height 23
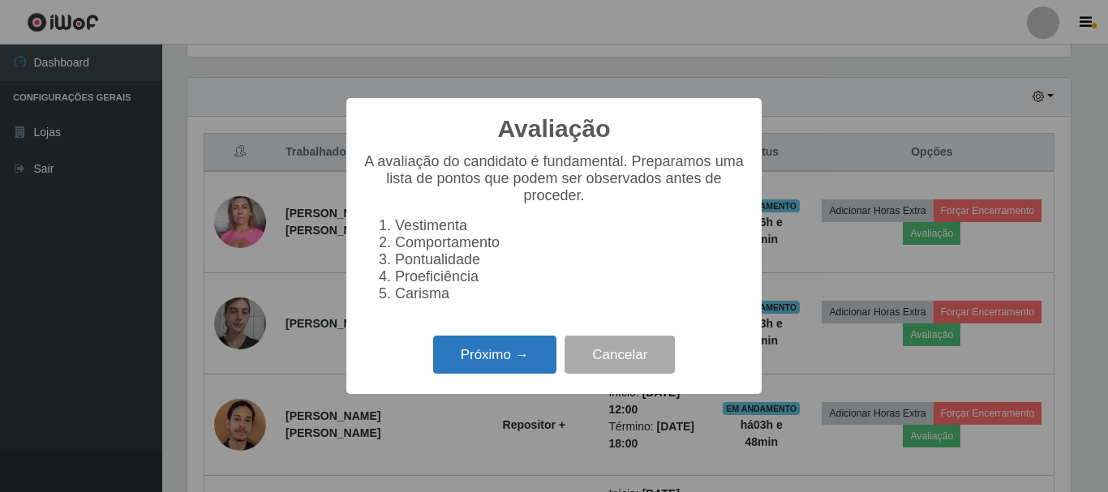
click at [508, 362] on button "Próximo →" at bounding box center [494, 355] width 123 height 38
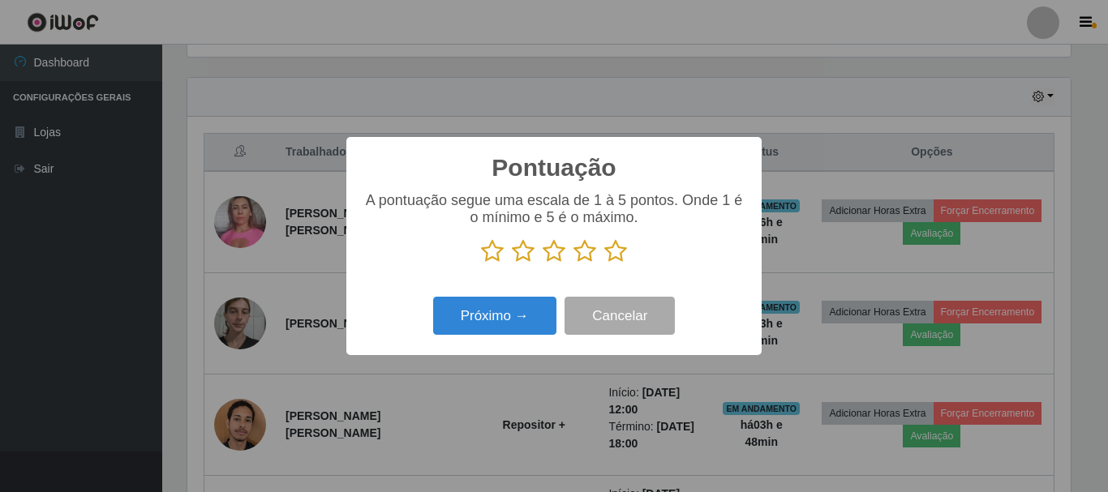
click at [605, 259] on icon at bounding box center [615, 251] width 23 height 24
click at [604, 264] on input "radio" at bounding box center [604, 264] width 0 height 0
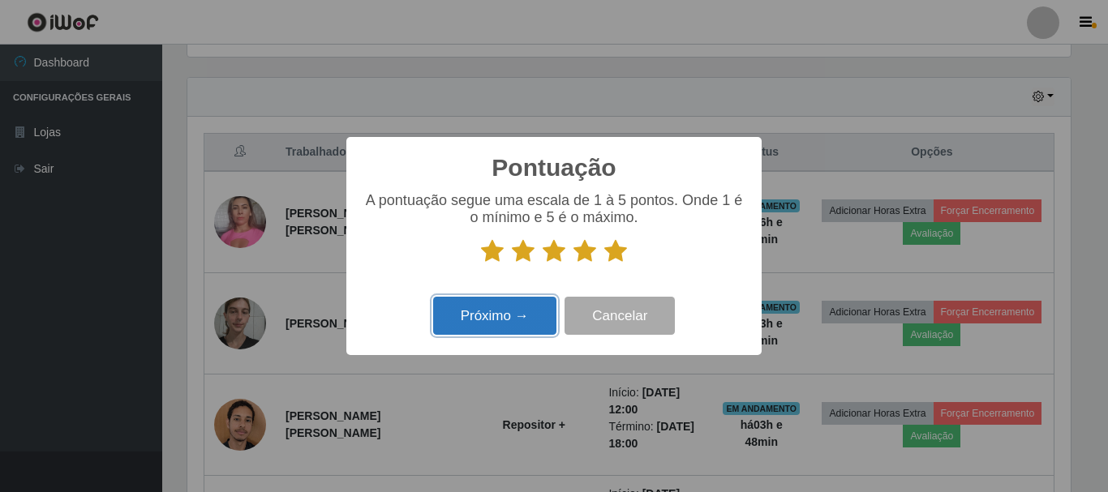
click at [539, 304] on button "Próximo →" at bounding box center [494, 316] width 123 height 38
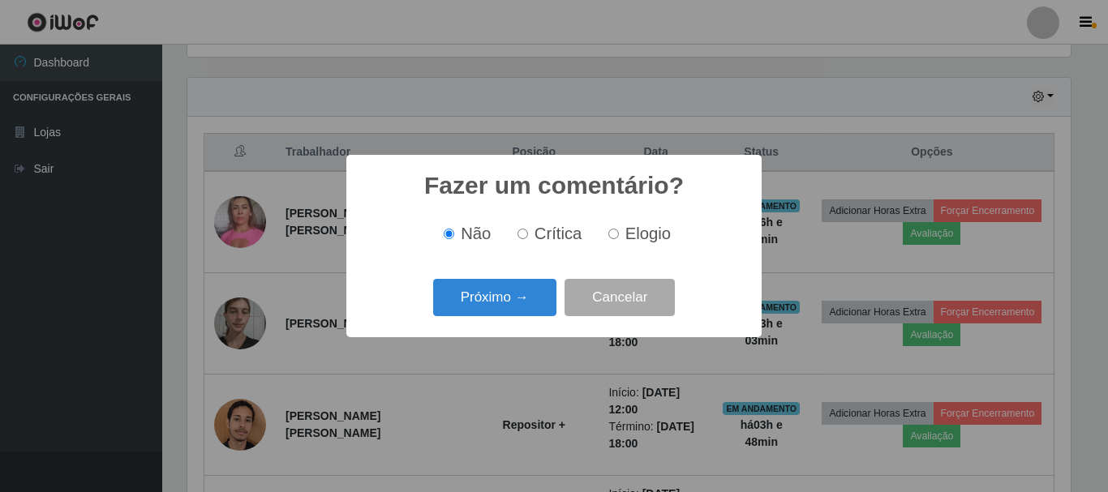
click at [539, 303] on button "Próximo →" at bounding box center [494, 298] width 123 height 38
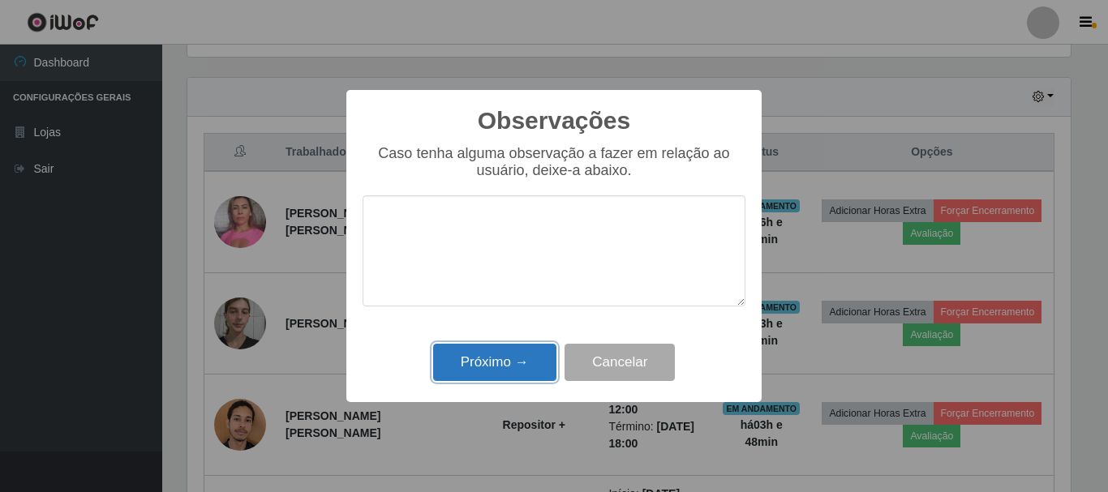
drag, startPoint x: 512, startPoint y: 367, endPoint x: 796, endPoint y: 268, distance: 300.9
click at [512, 367] on button "Próximo →" at bounding box center [494, 363] width 123 height 38
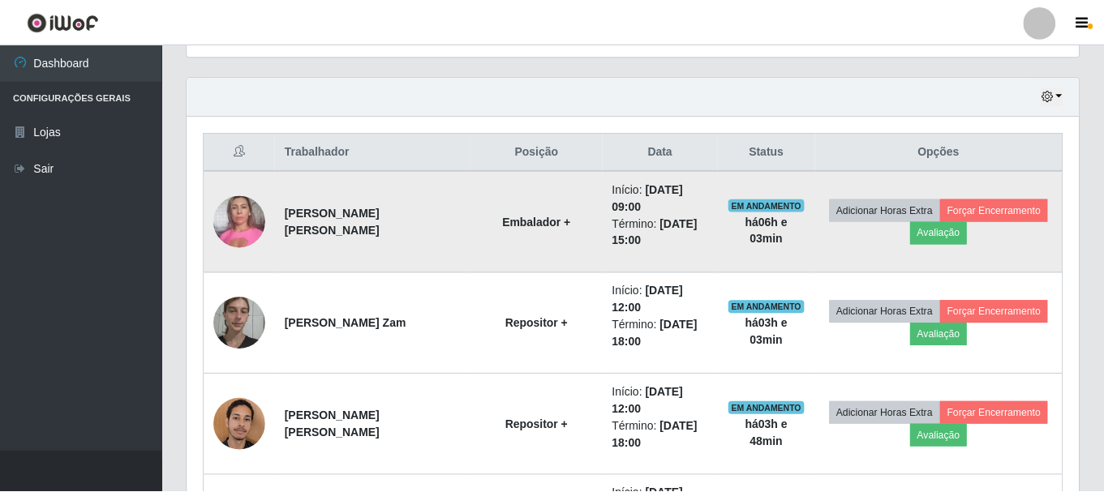
scroll to position [337, 891]
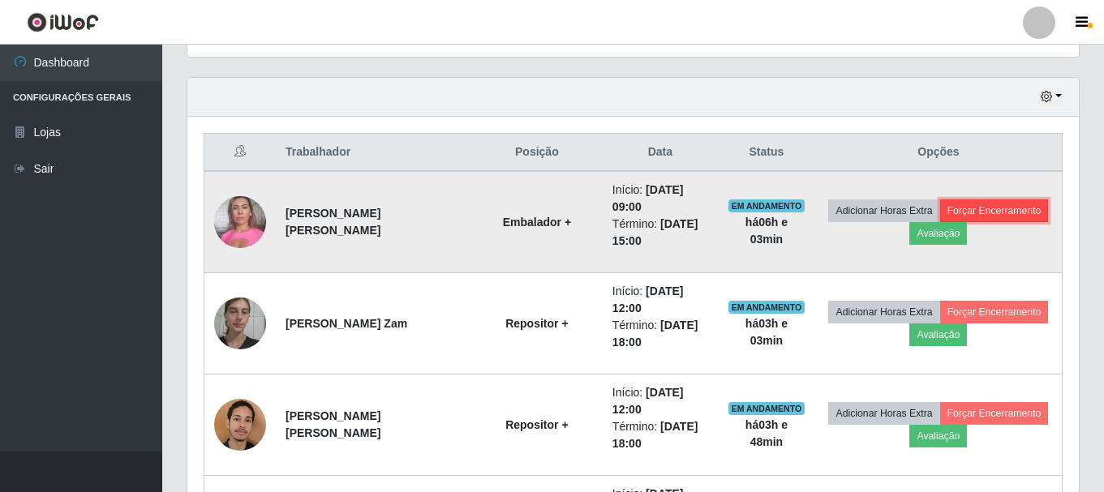
click at [1004, 204] on button "Forçar Encerramento" at bounding box center [994, 211] width 109 height 23
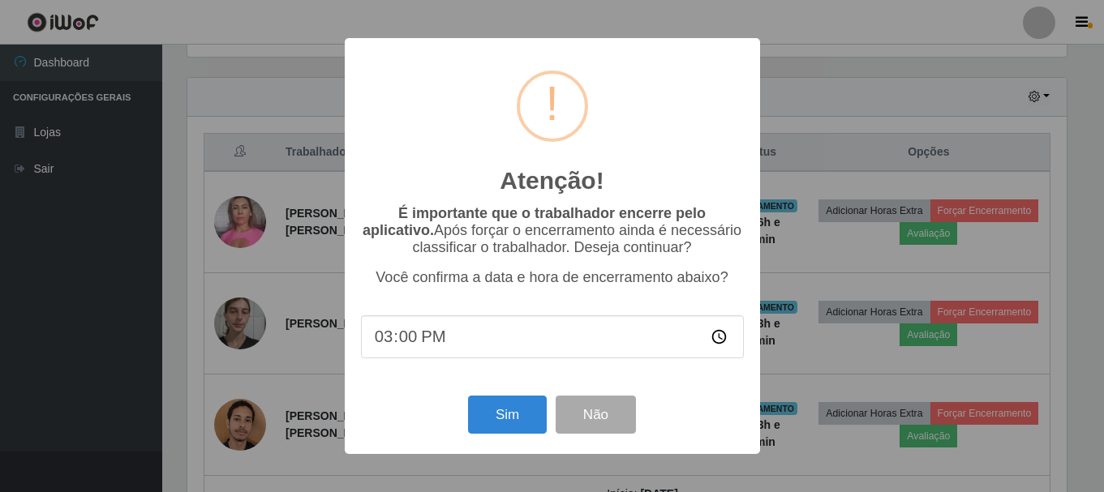
scroll to position [337, 883]
drag, startPoint x: 493, startPoint y: 407, endPoint x: 498, endPoint y: 205, distance: 202.0
click at [496, 407] on button "Sim" at bounding box center [509, 415] width 79 height 38
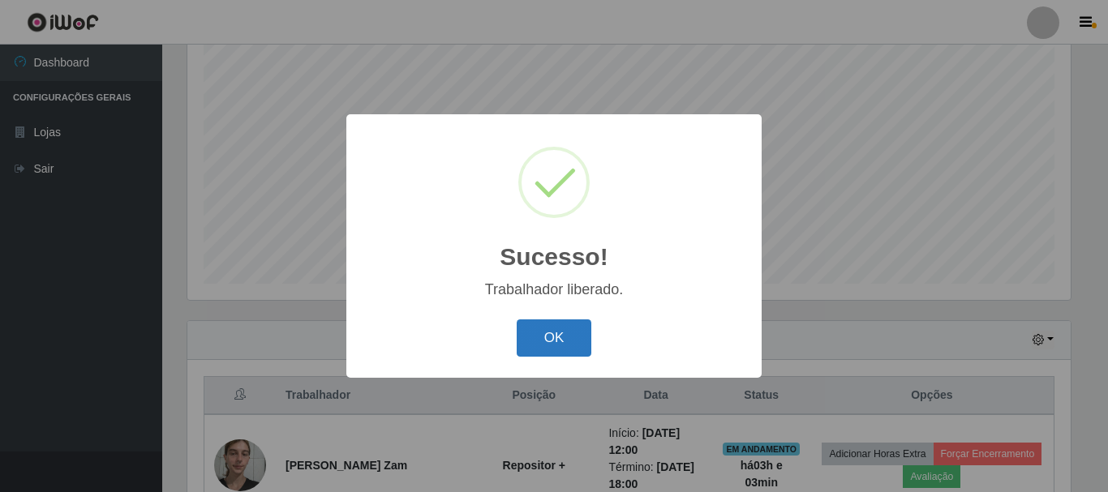
click at [532, 346] on button "OK" at bounding box center [554, 339] width 75 height 38
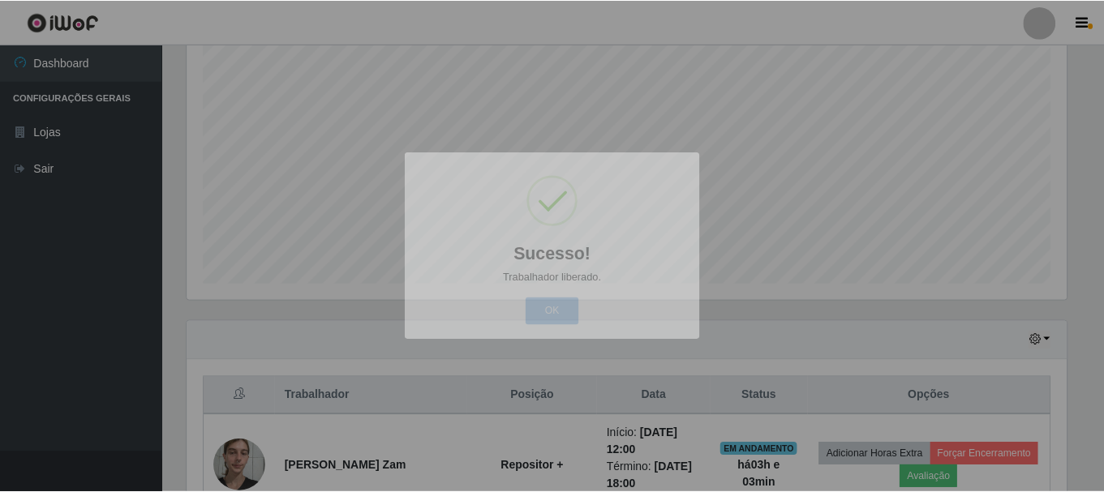
scroll to position [337, 891]
